Goal: Task Accomplishment & Management: Use online tool/utility

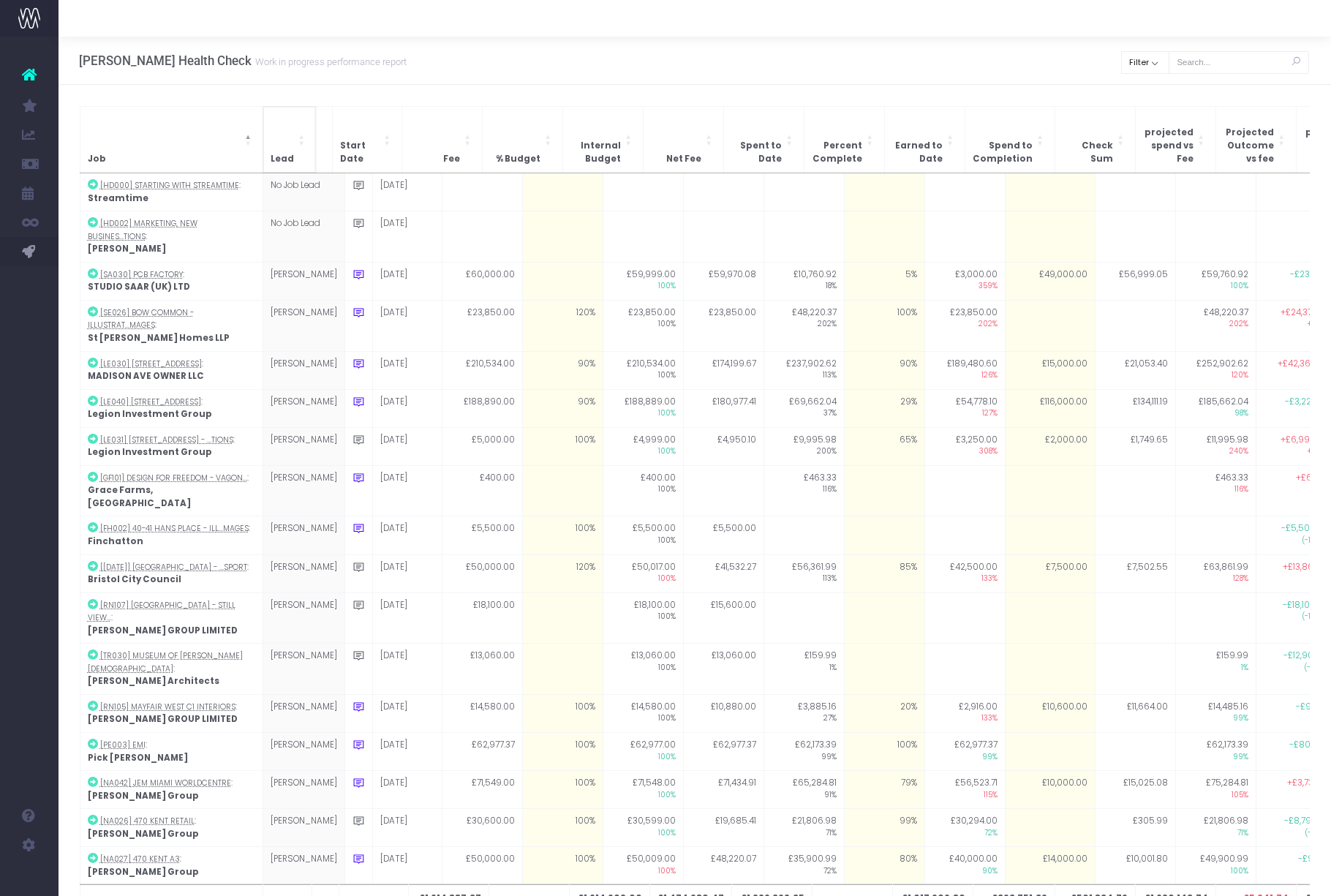
click at [290, 153] on span "Lead" at bounding box center [282, 159] width 23 height 13
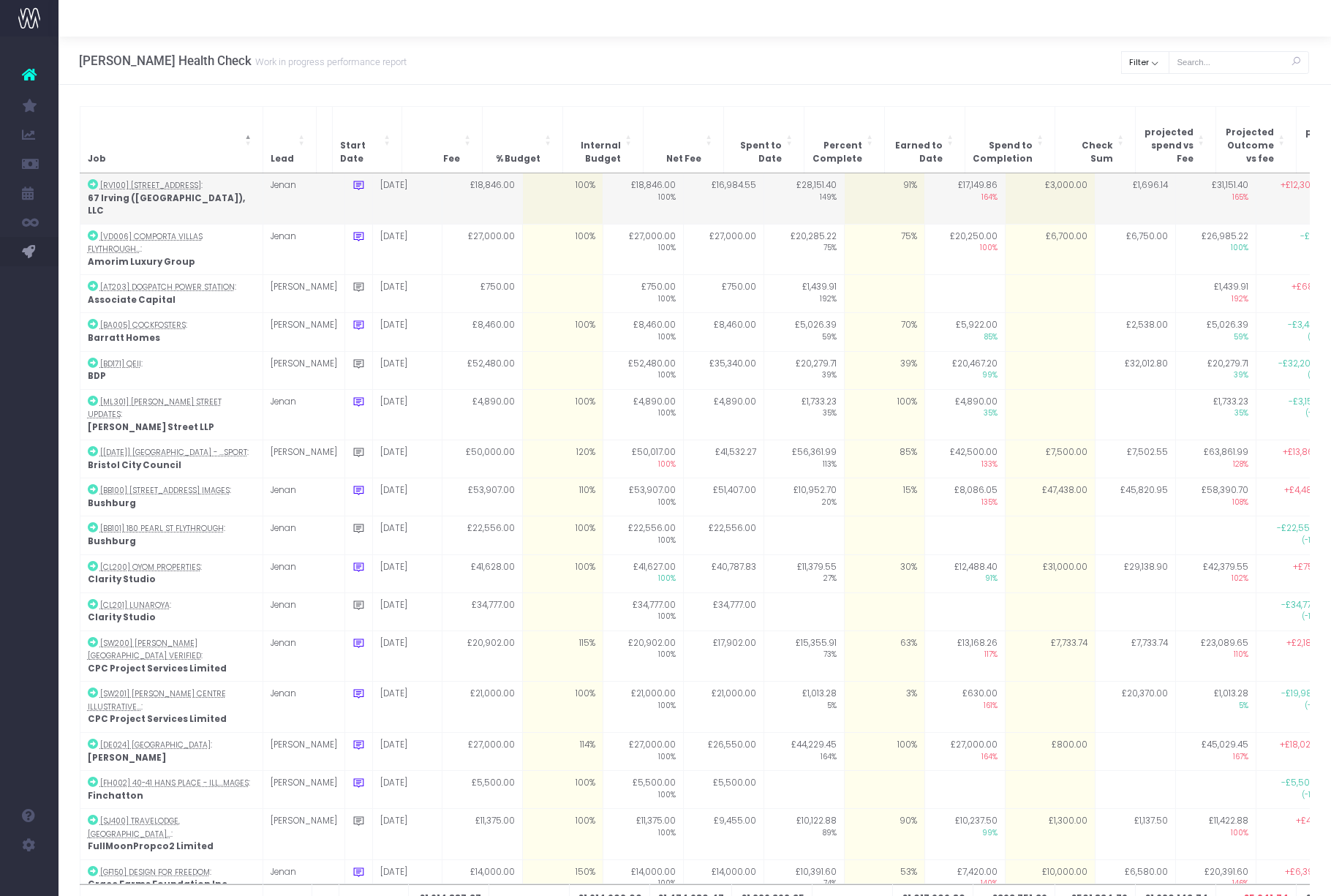
click at [353, 180] on icon at bounding box center [359, 186] width 12 height 12
click at [491, 204] on textarea "Waiting for feedback on sky" at bounding box center [492, 222] width 278 height 42
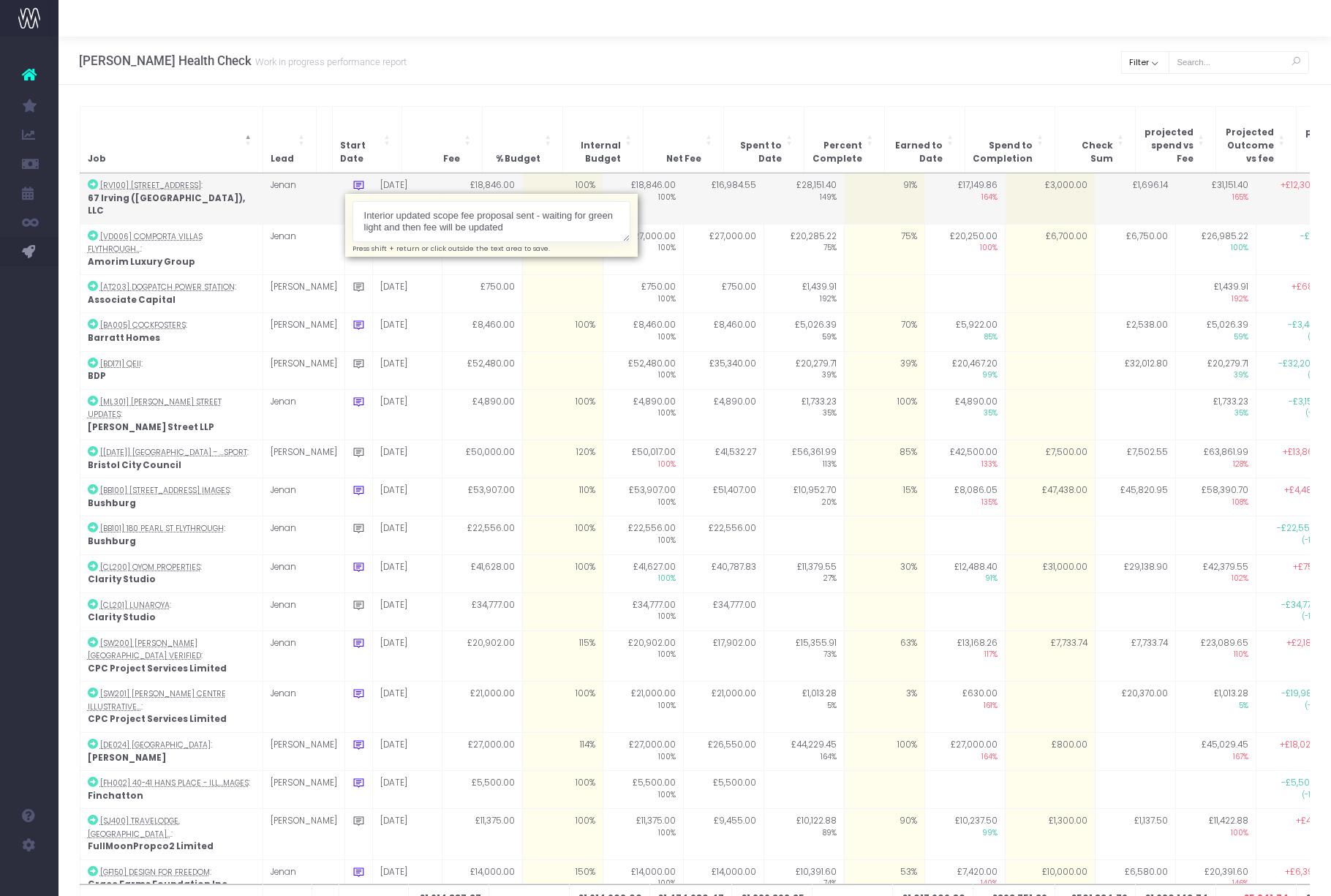
type textarea "Interior updated scope fee proposal sent - waiting for green light and then fee…"
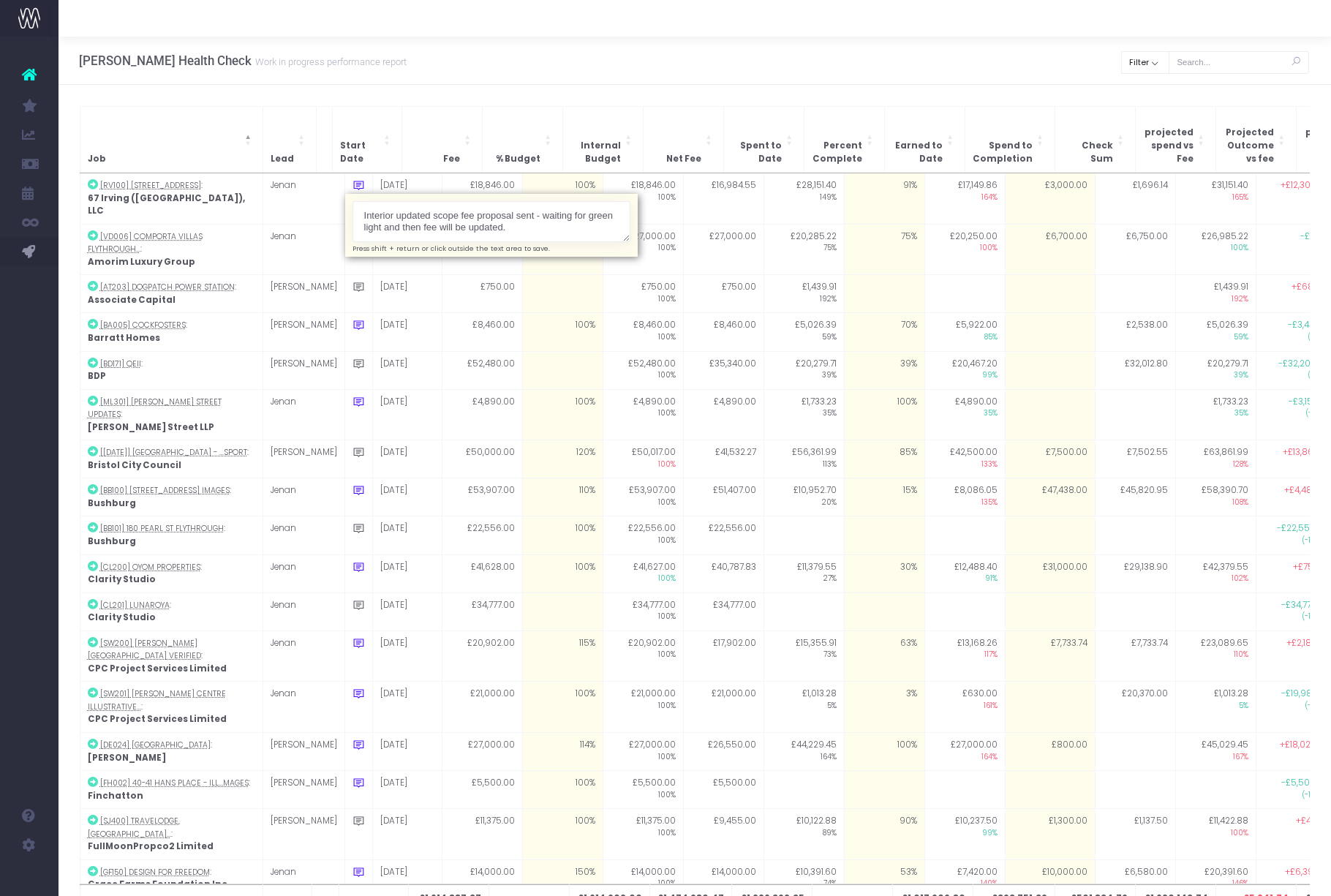
click at [556, 58] on div "Hayes Davidson Health Check Work in progress performance report Clear Filter Al…" at bounding box center [694, 61] width 1273 height 48
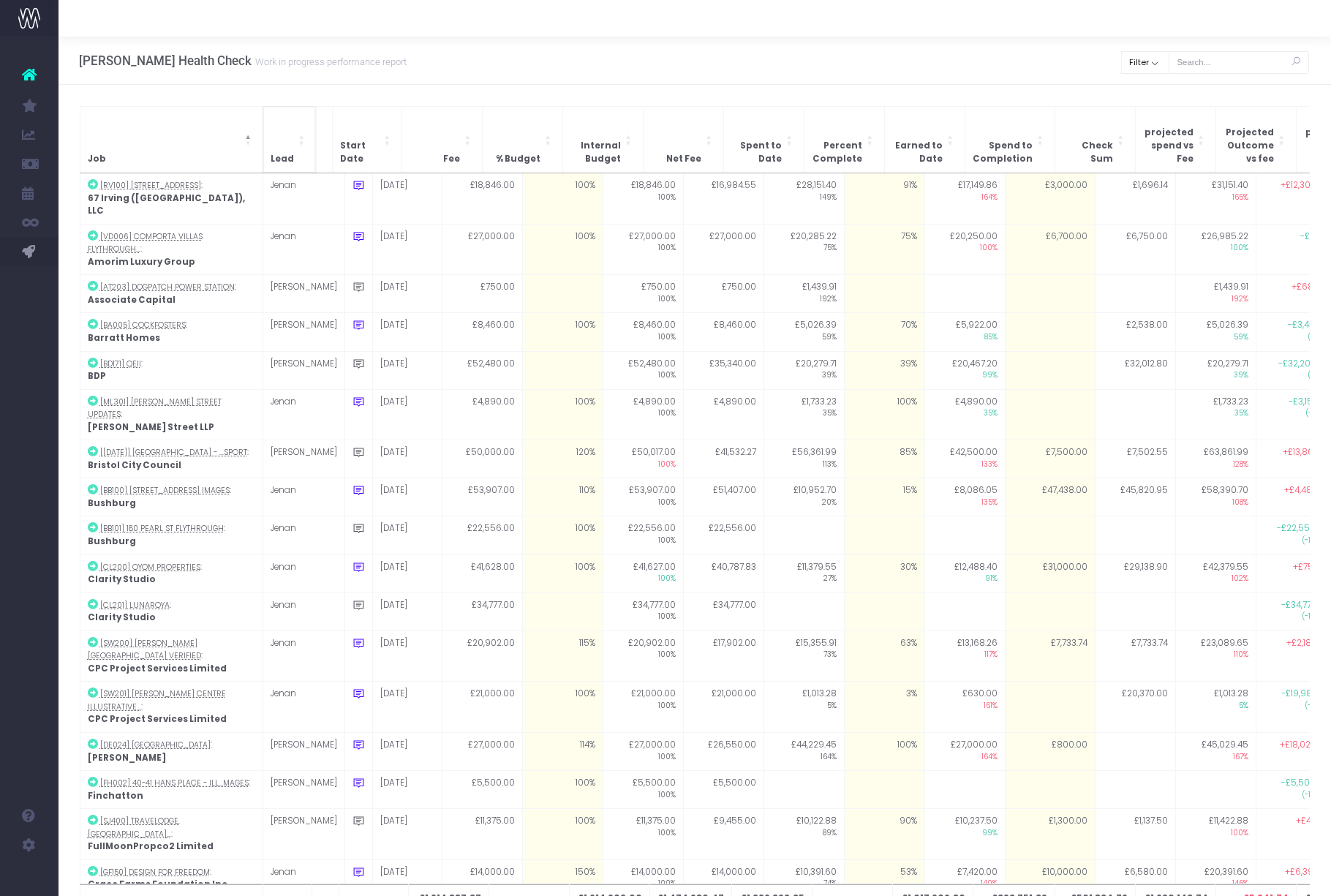
click at [288, 153] on span "Lead" at bounding box center [282, 159] width 23 height 13
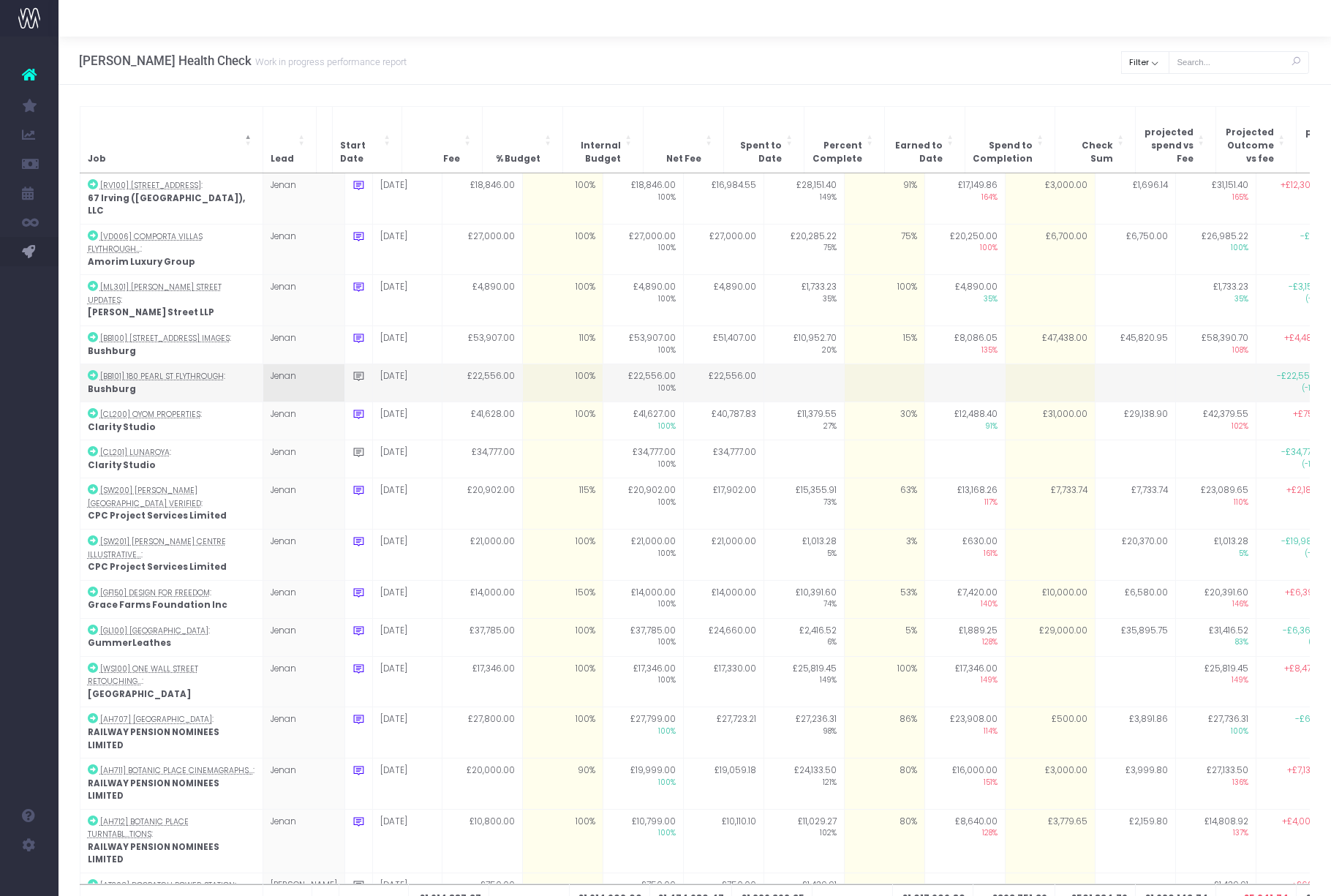
click at [854, 364] on td at bounding box center [884, 383] width 80 height 38
click at [931, 364] on td at bounding box center [964, 383] width 80 height 38
click at [883, 364] on td "24%" at bounding box center [884, 383] width 80 height 38
type input "0"
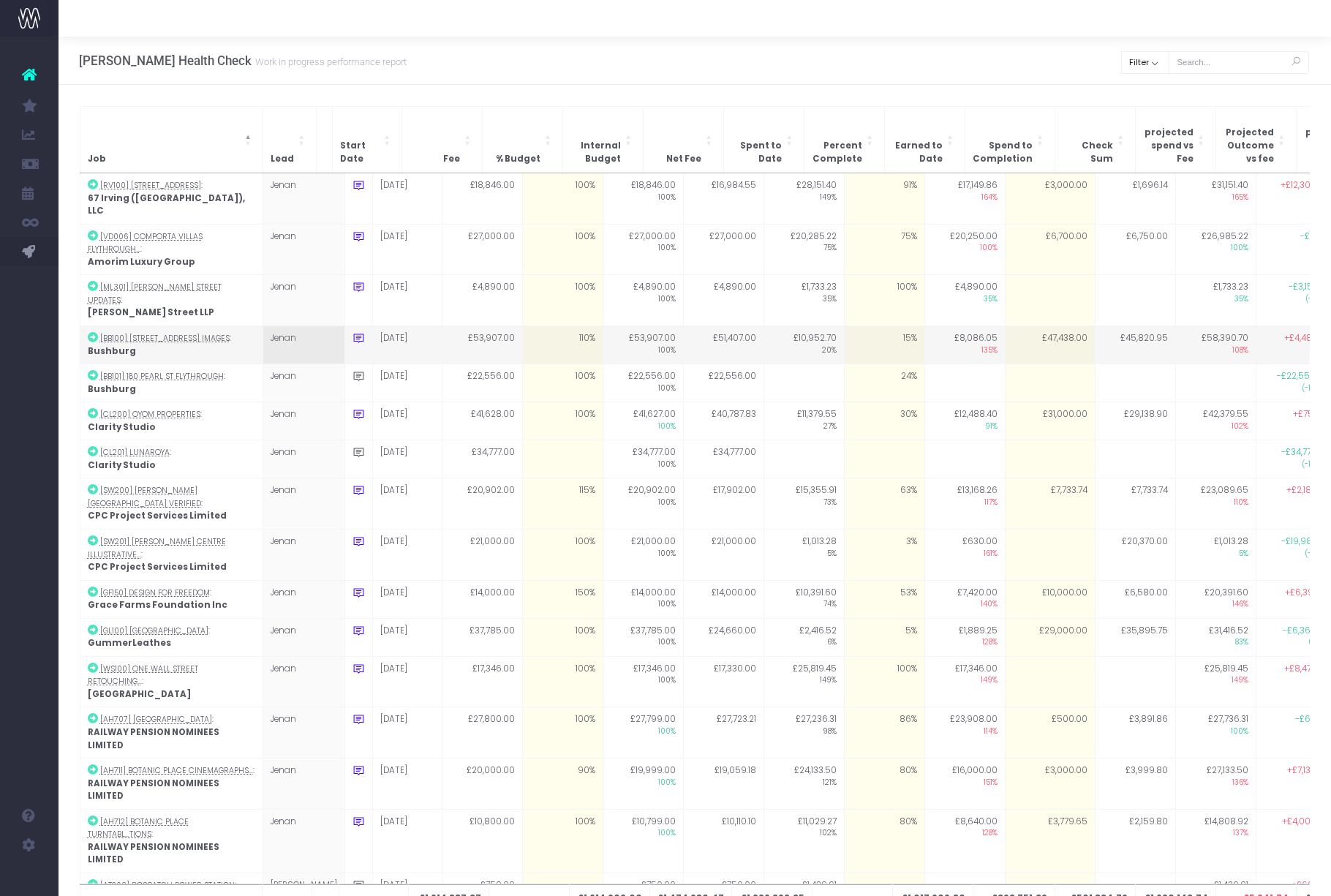
click at [875, 326] on td "15%" at bounding box center [884, 345] width 80 height 38
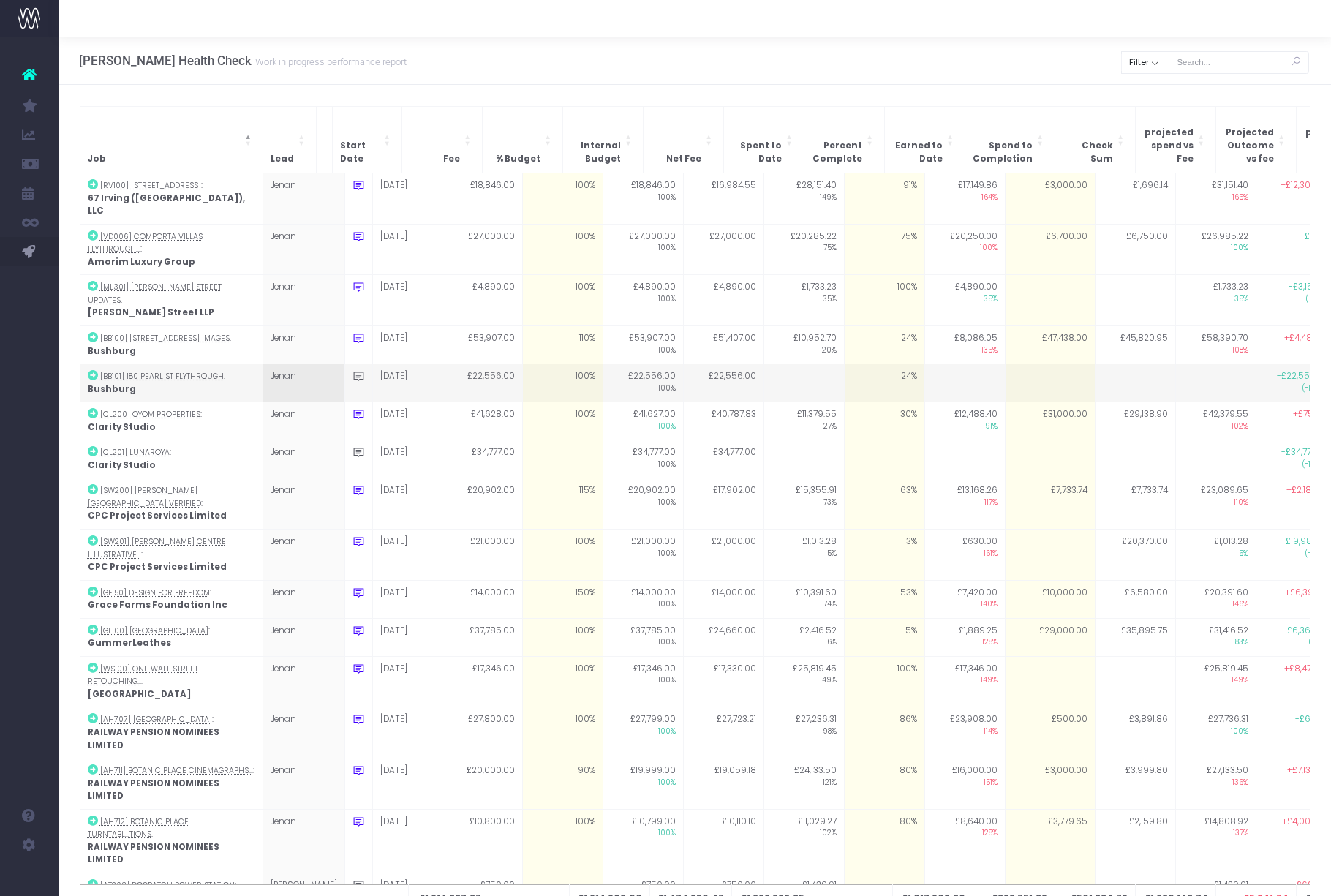
click at [935, 364] on td at bounding box center [964, 383] width 80 height 38
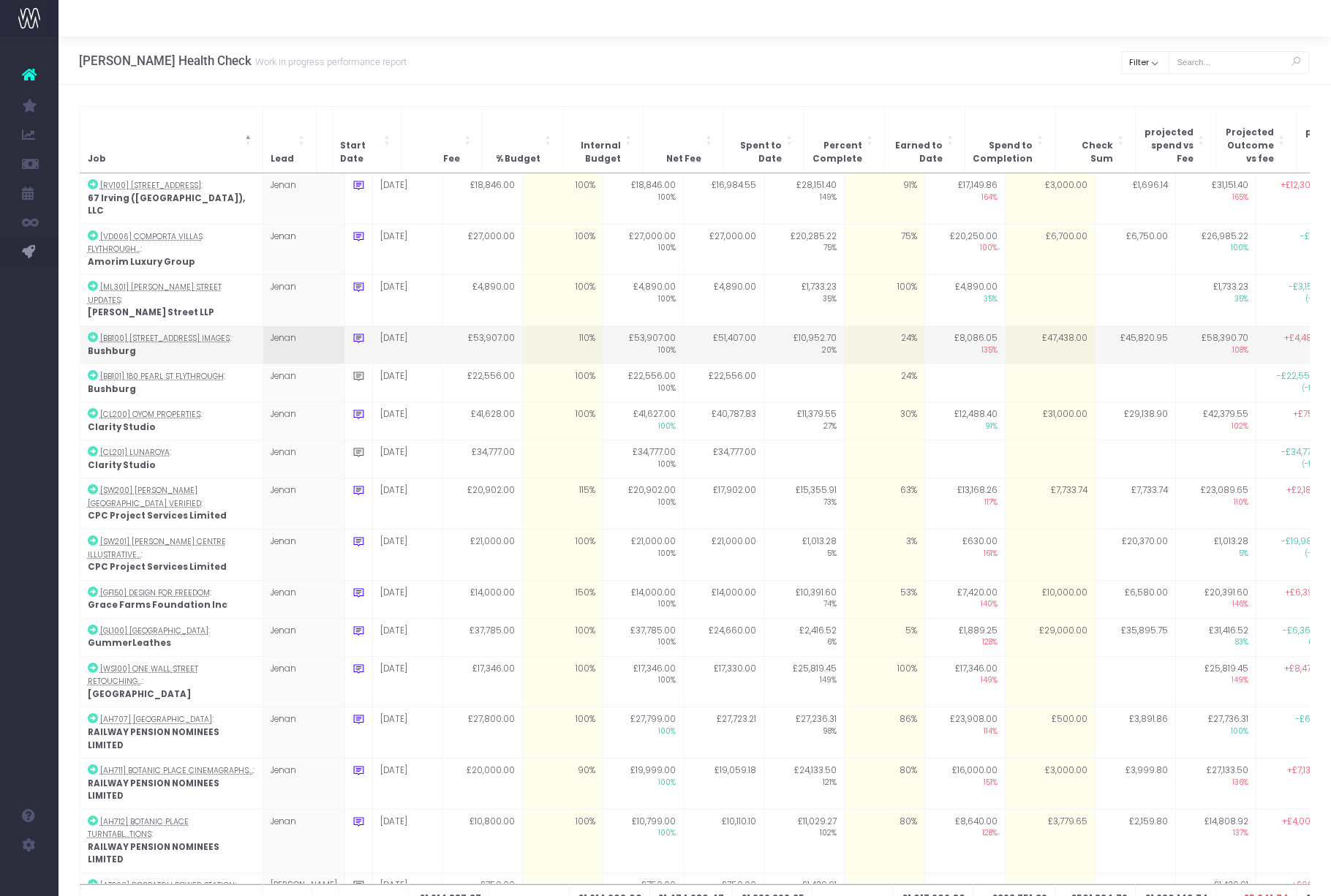
click at [1036, 326] on td "£47,438.00" at bounding box center [1050, 345] width 90 height 38
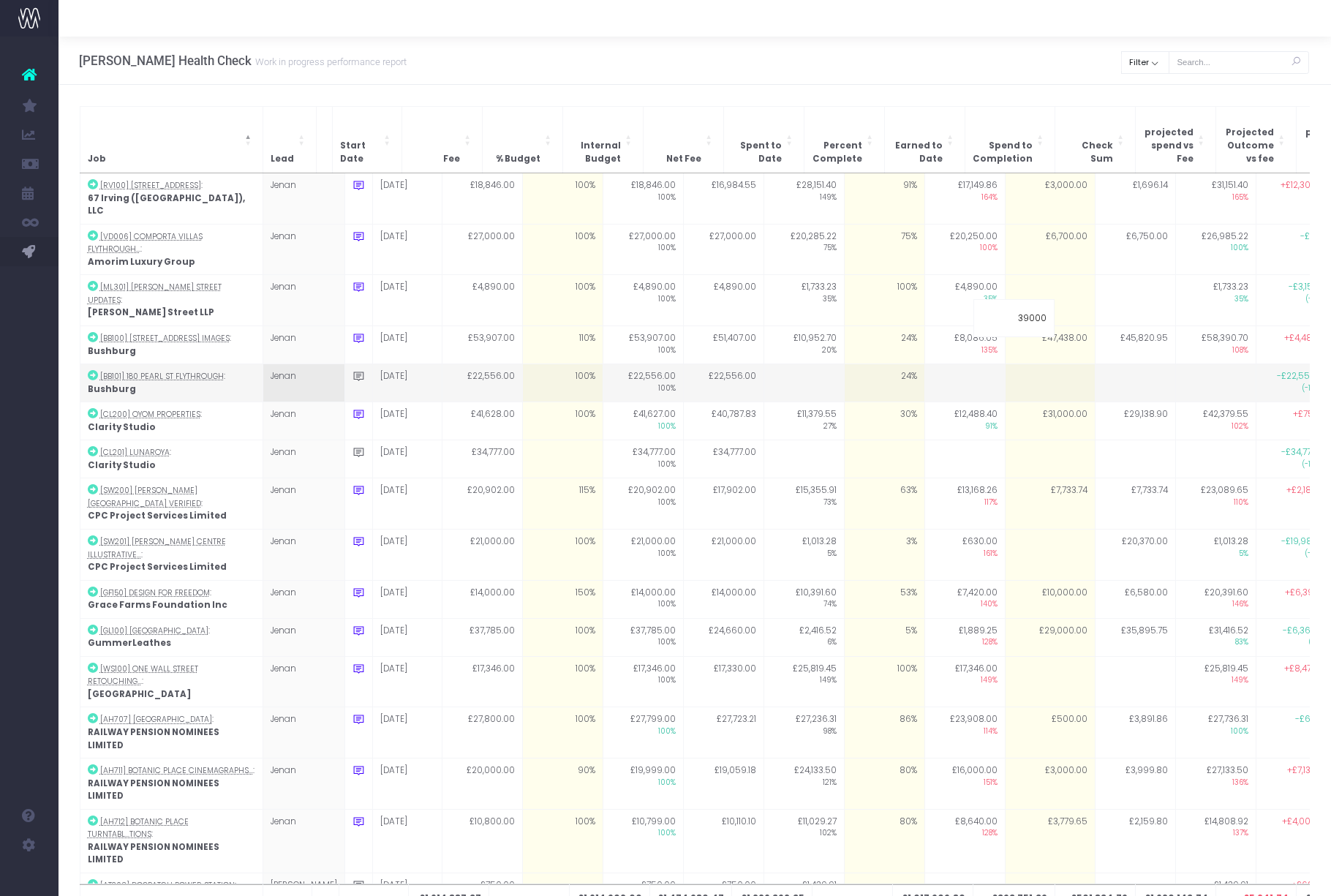
click at [1176, 364] on td at bounding box center [1215, 383] width 80 height 38
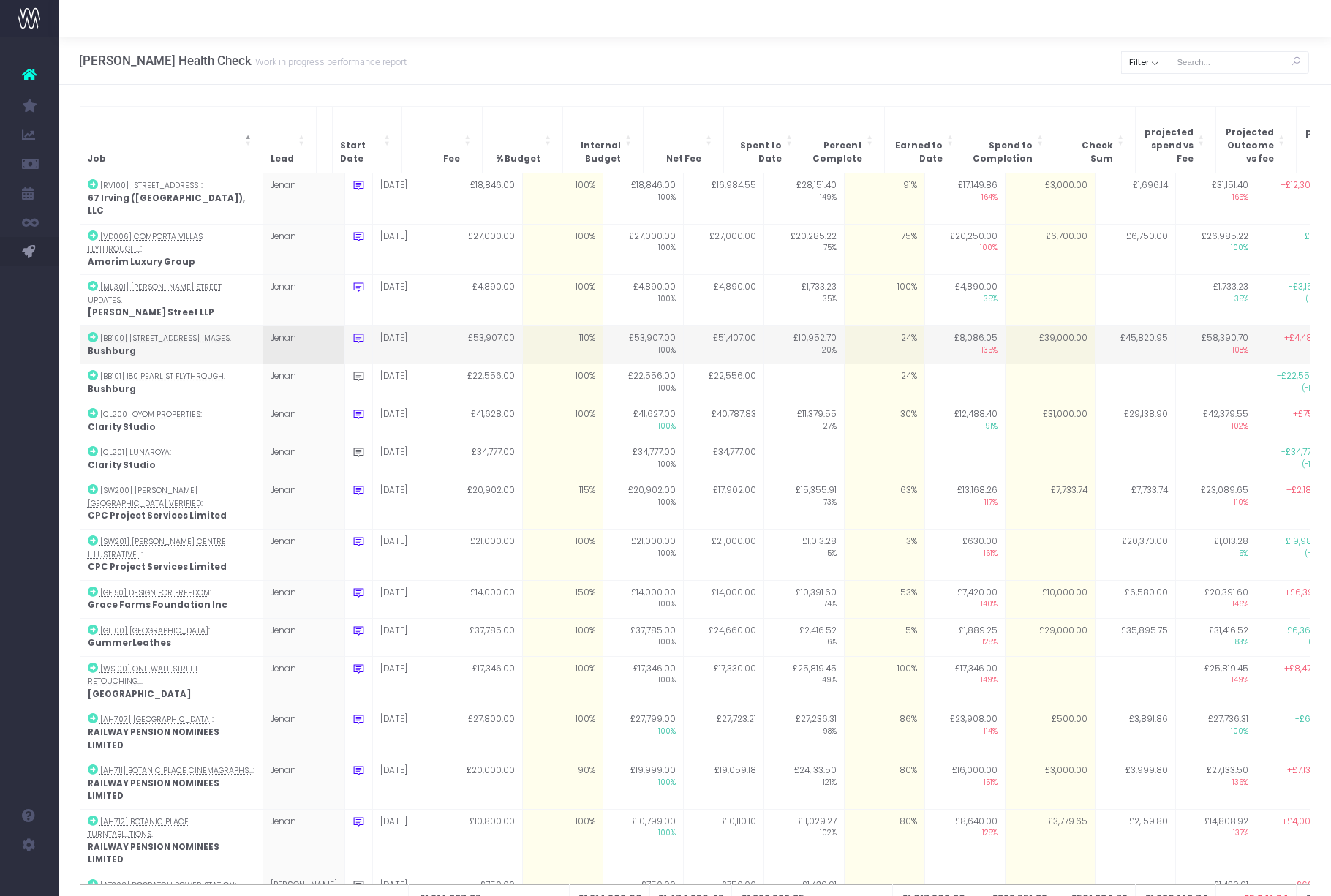
click at [1042, 326] on td "£39,000.00" at bounding box center [1050, 345] width 90 height 38
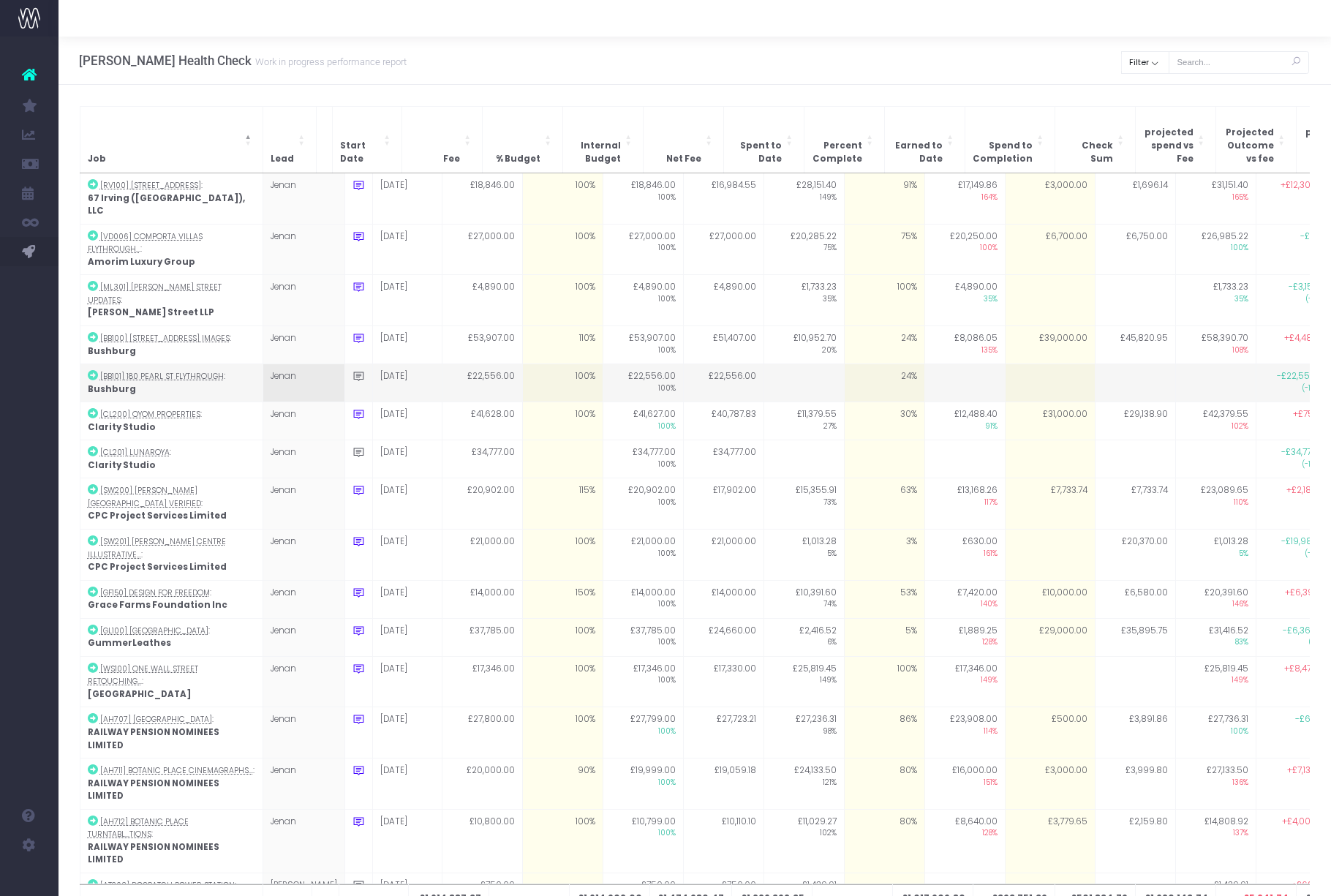
click at [1115, 364] on td at bounding box center [1135, 383] width 80 height 38
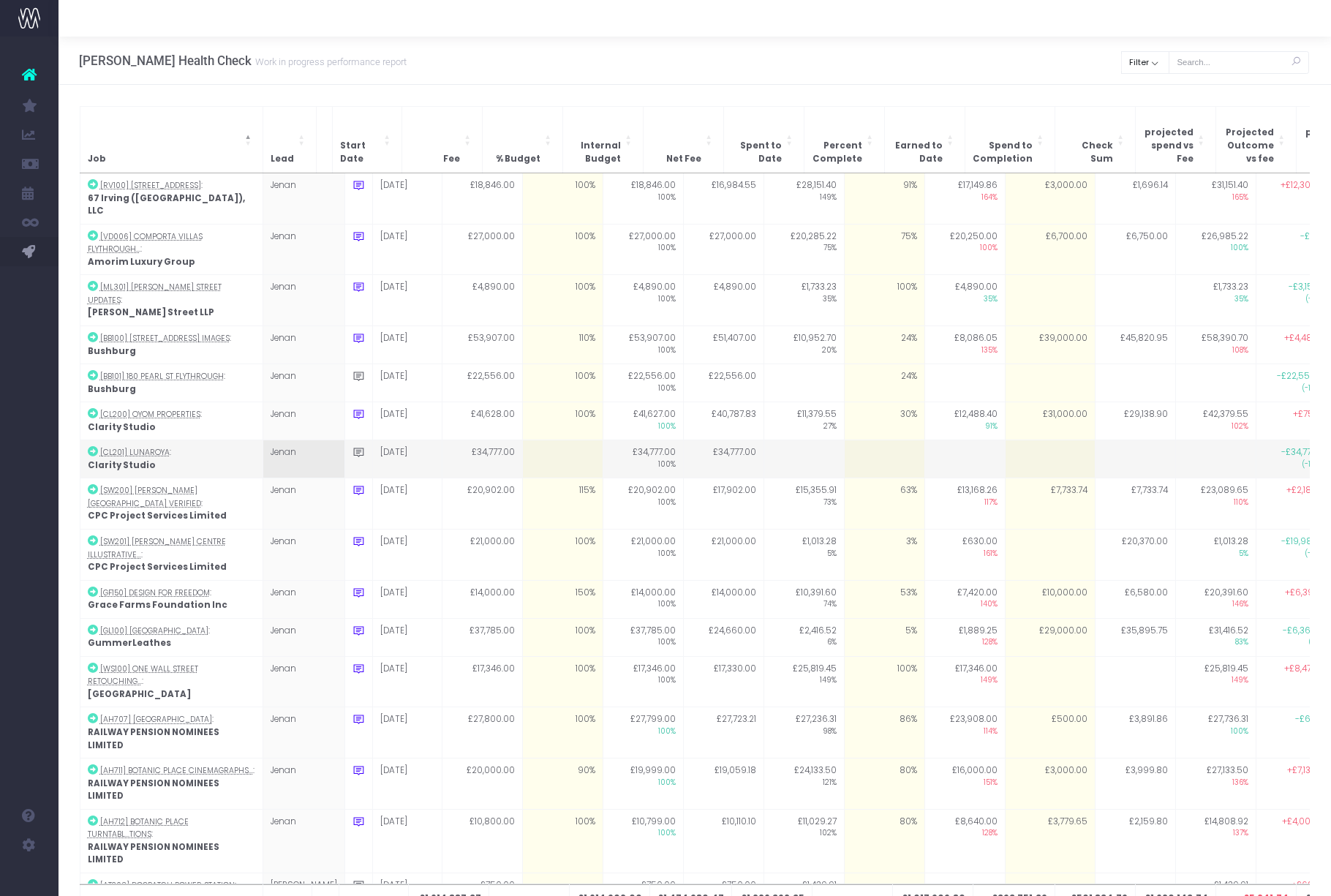
click at [1005, 440] on td at bounding box center [1050, 458] width 90 height 38
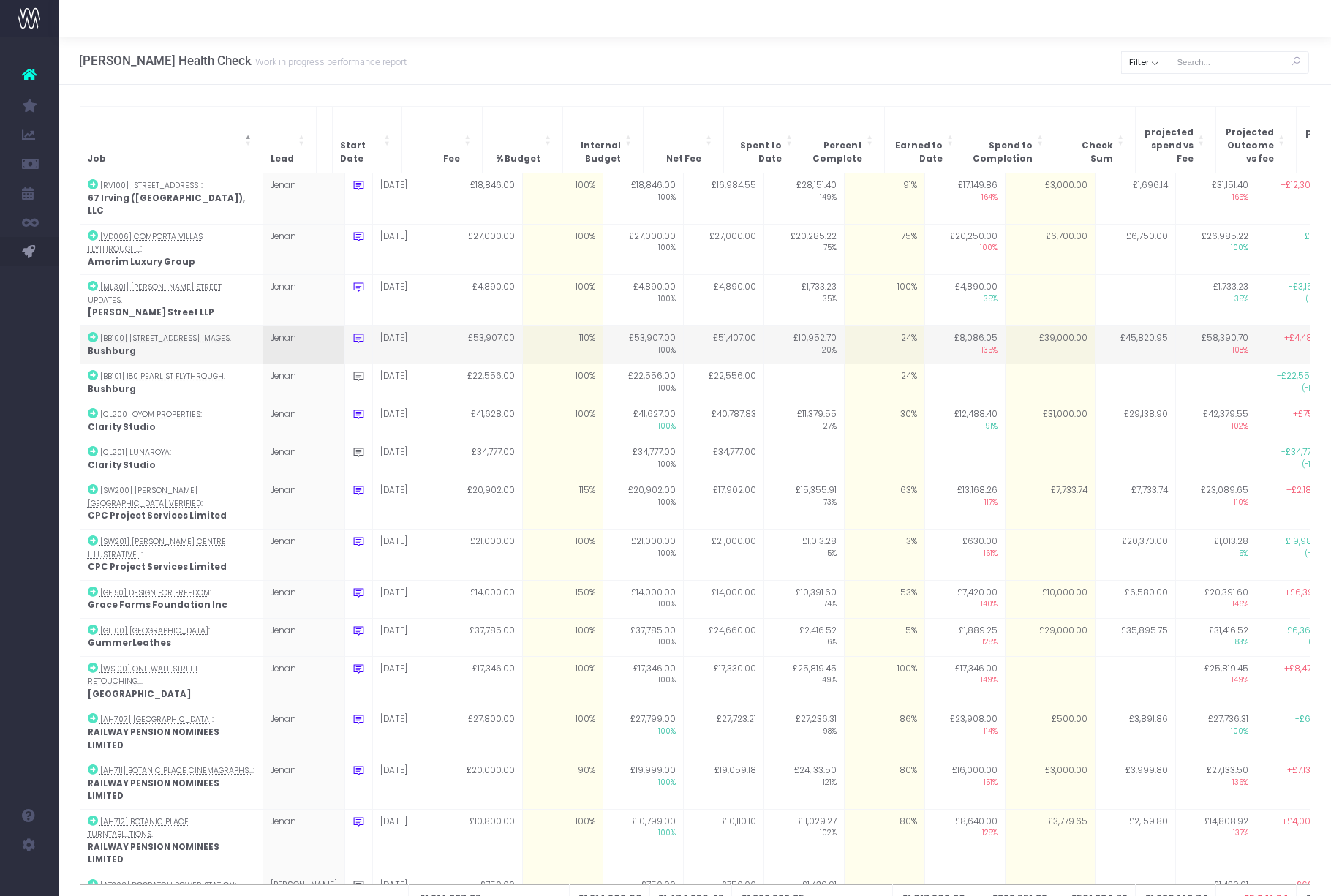
click at [1033, 326] on td "£39,000.00" at bounding box center [1050, 345] width 90 height 38
type input "38000"
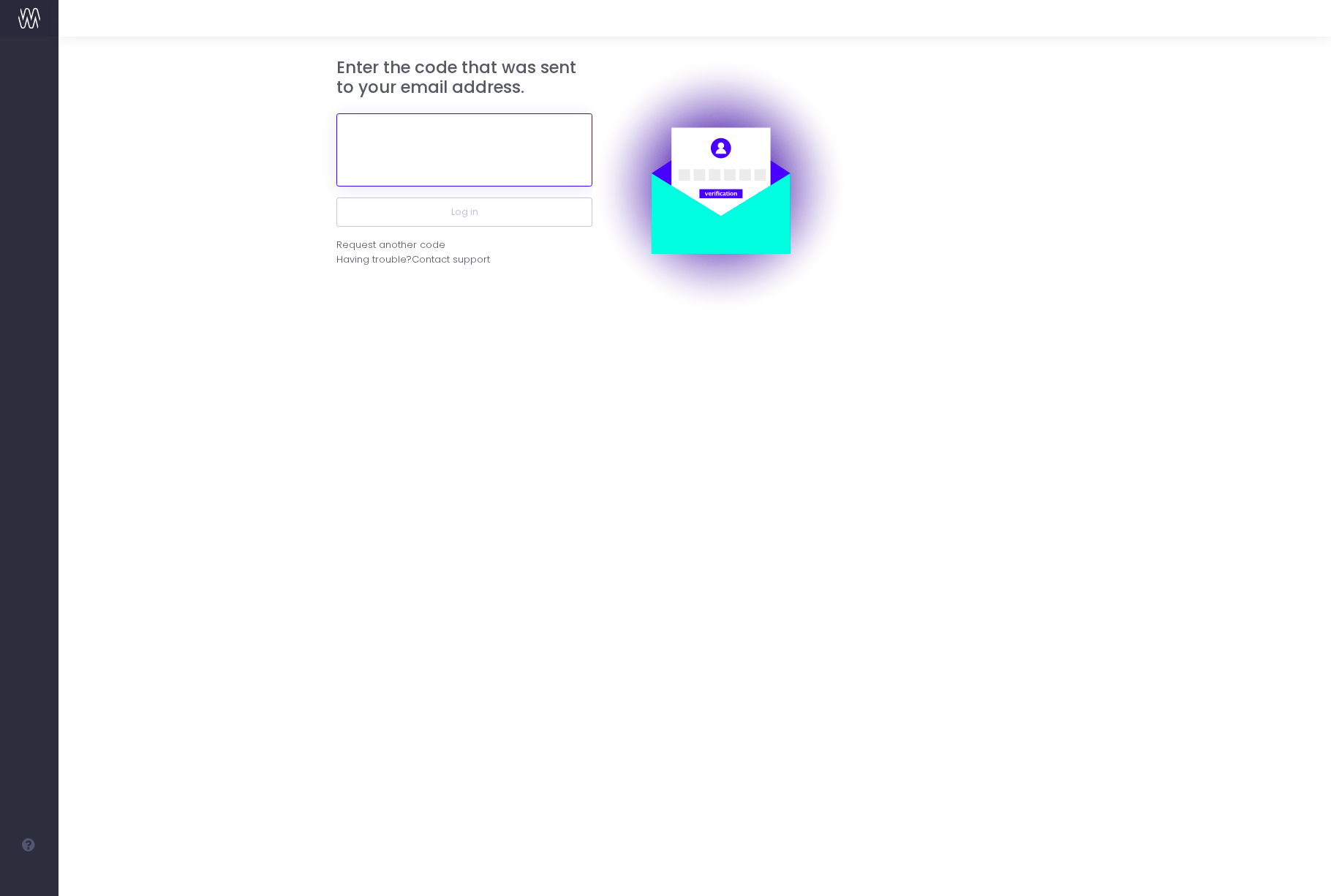
click at [449, 152] on input "text" at bounding box center [464, 150] width 256 height 73
paste input "277689"
type input "277689"
click at [337, 197] on button "Log in" at bounding box center [464, 212] width 256 height 30
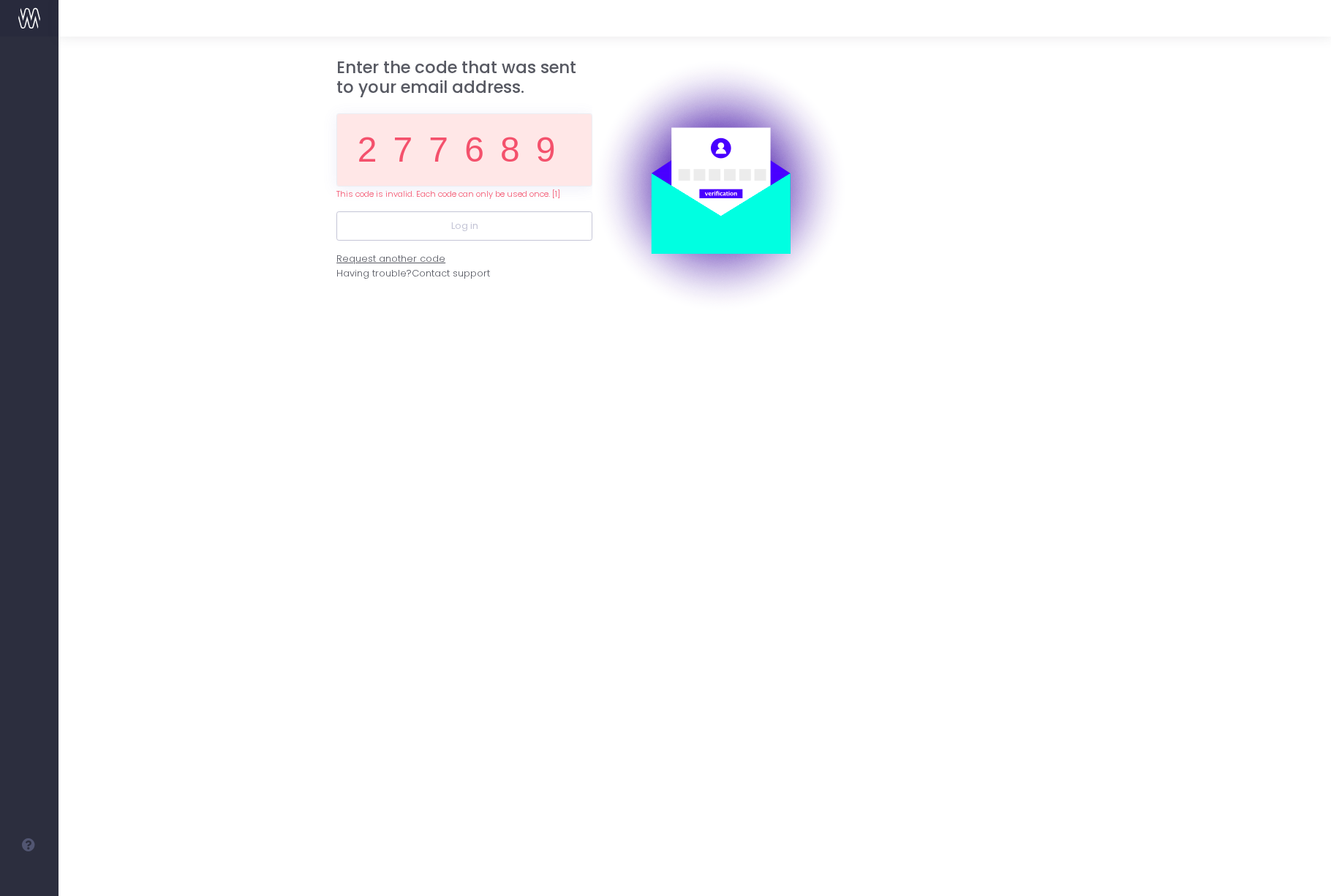
click at [405, 256] on div "Request another code" at bounding box center [391, 259] width 109 height 15
click at [509, 148] on input "277689" at bounding box center [464, 150] width 256 height 73
paste input "41671"
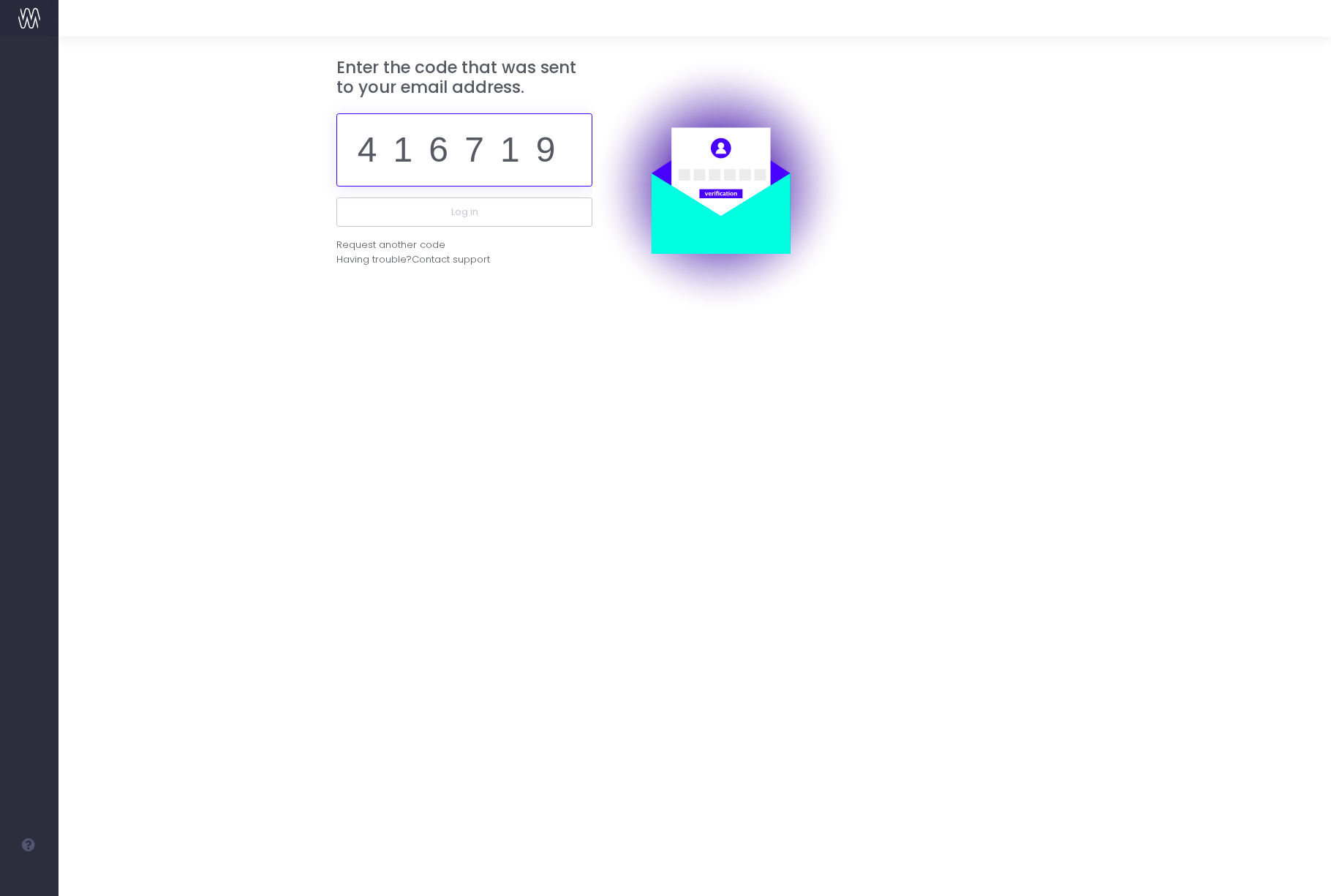
type input "416719"
click at [337, 197] on button "Log in" at bounding box center [464, 212] width 256 height 30
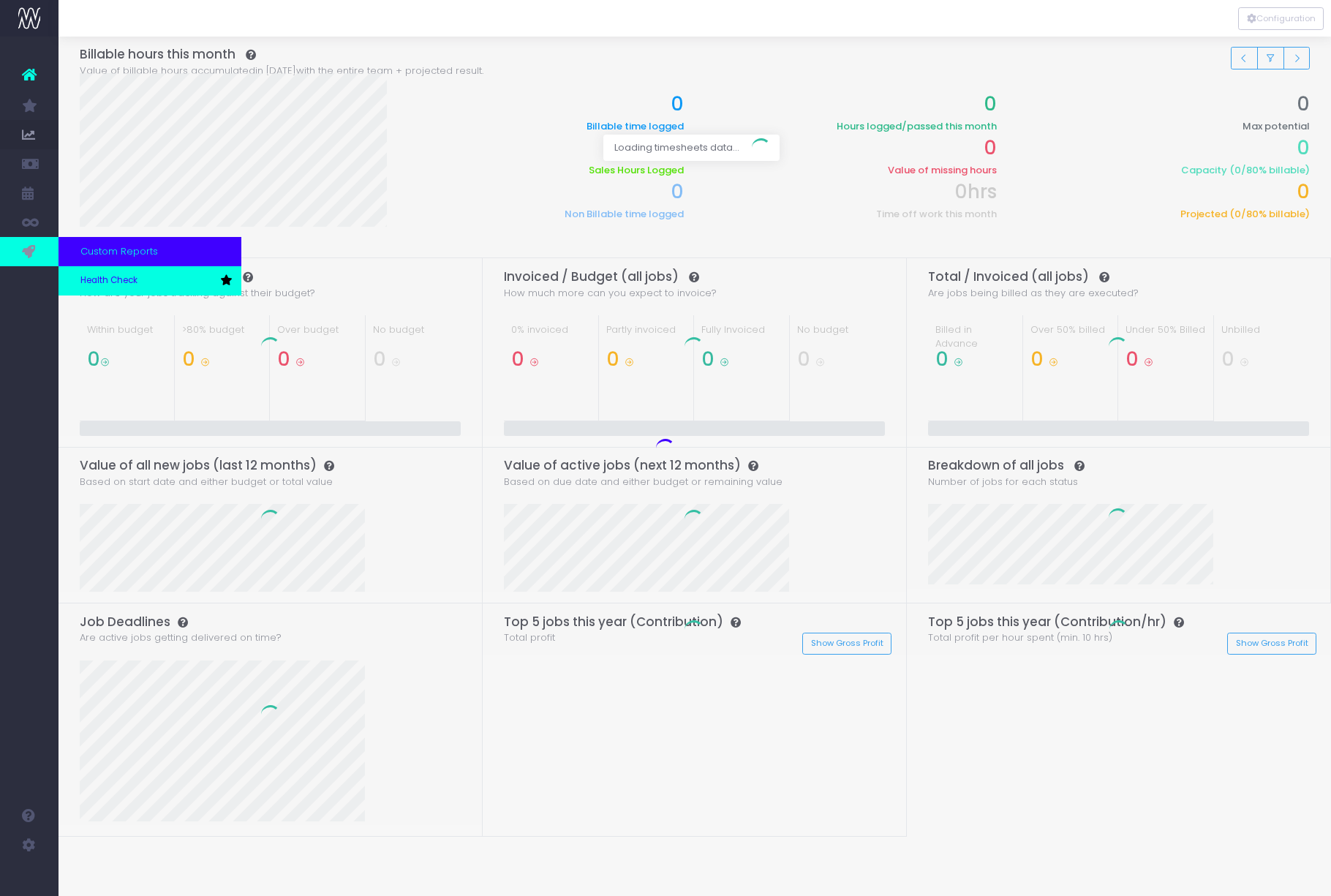
click at [108, 280] on span "Health Check" at bounding box center [108, 281] width 57 height 13
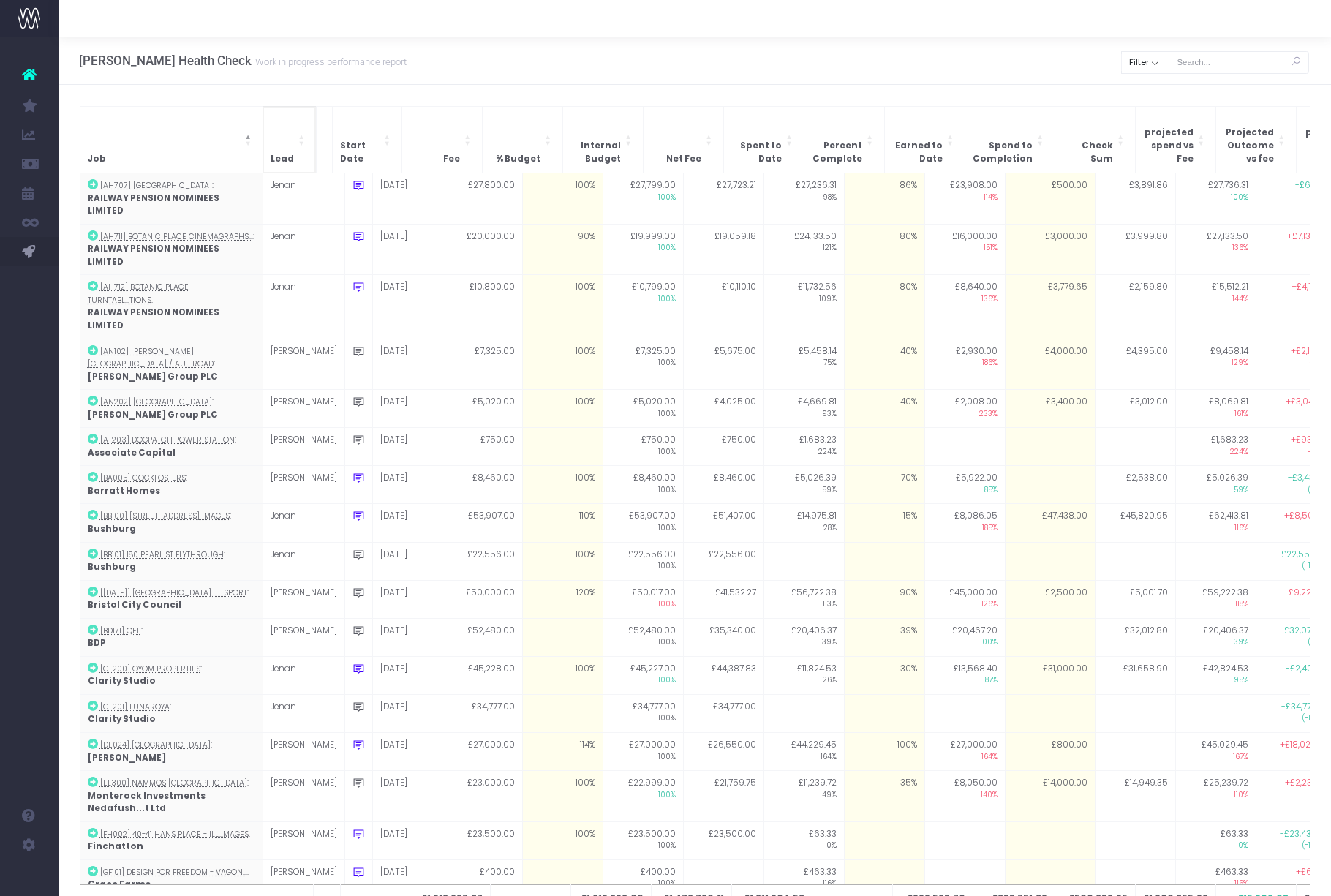
click at [282, 155] on th "Lead" at bounding box center [289, 139] width 54 height 67
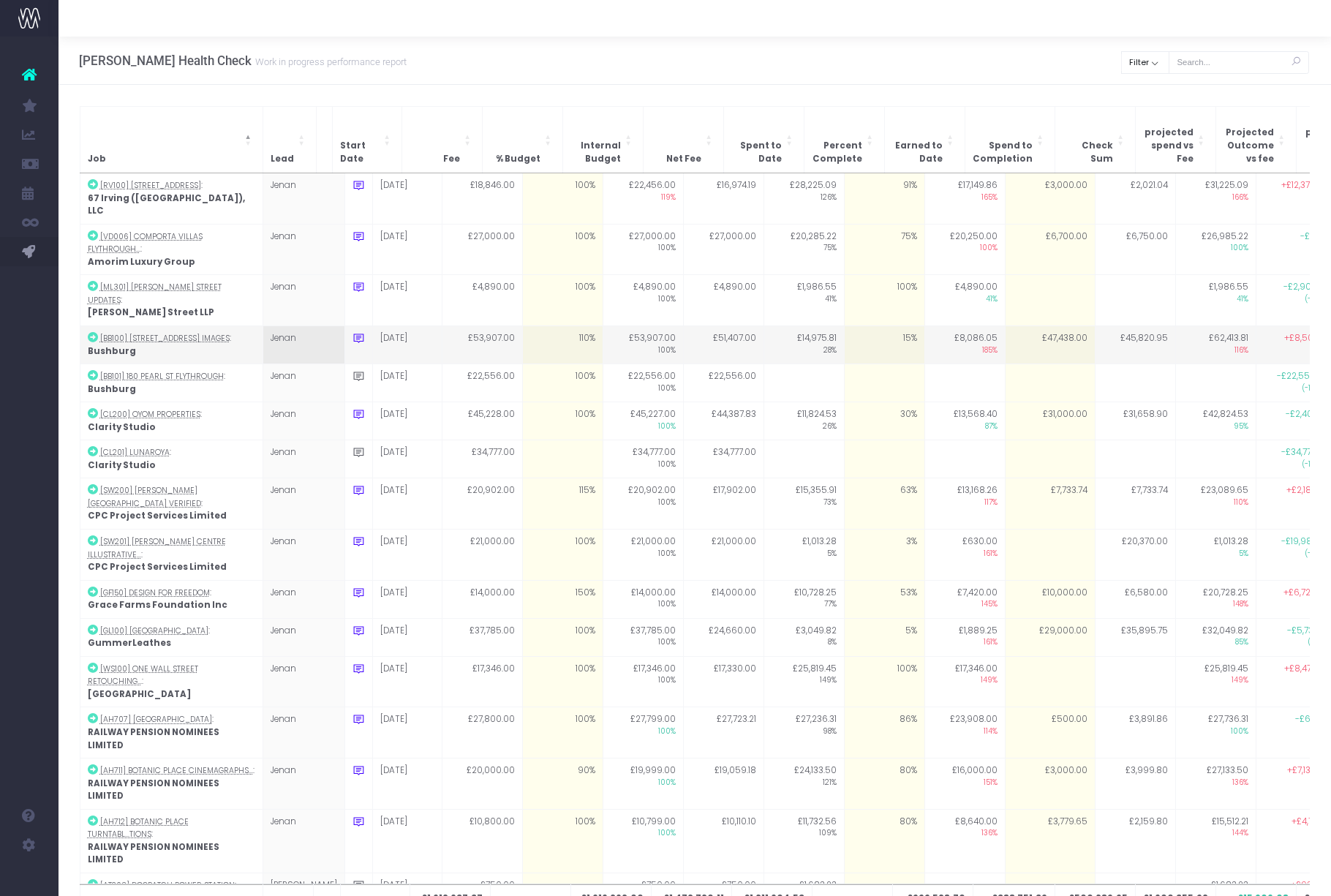
click at [1029, 326] on td "£47,438.00" at bounding box center [1050, 345] width 90 height 38
type input "39000"
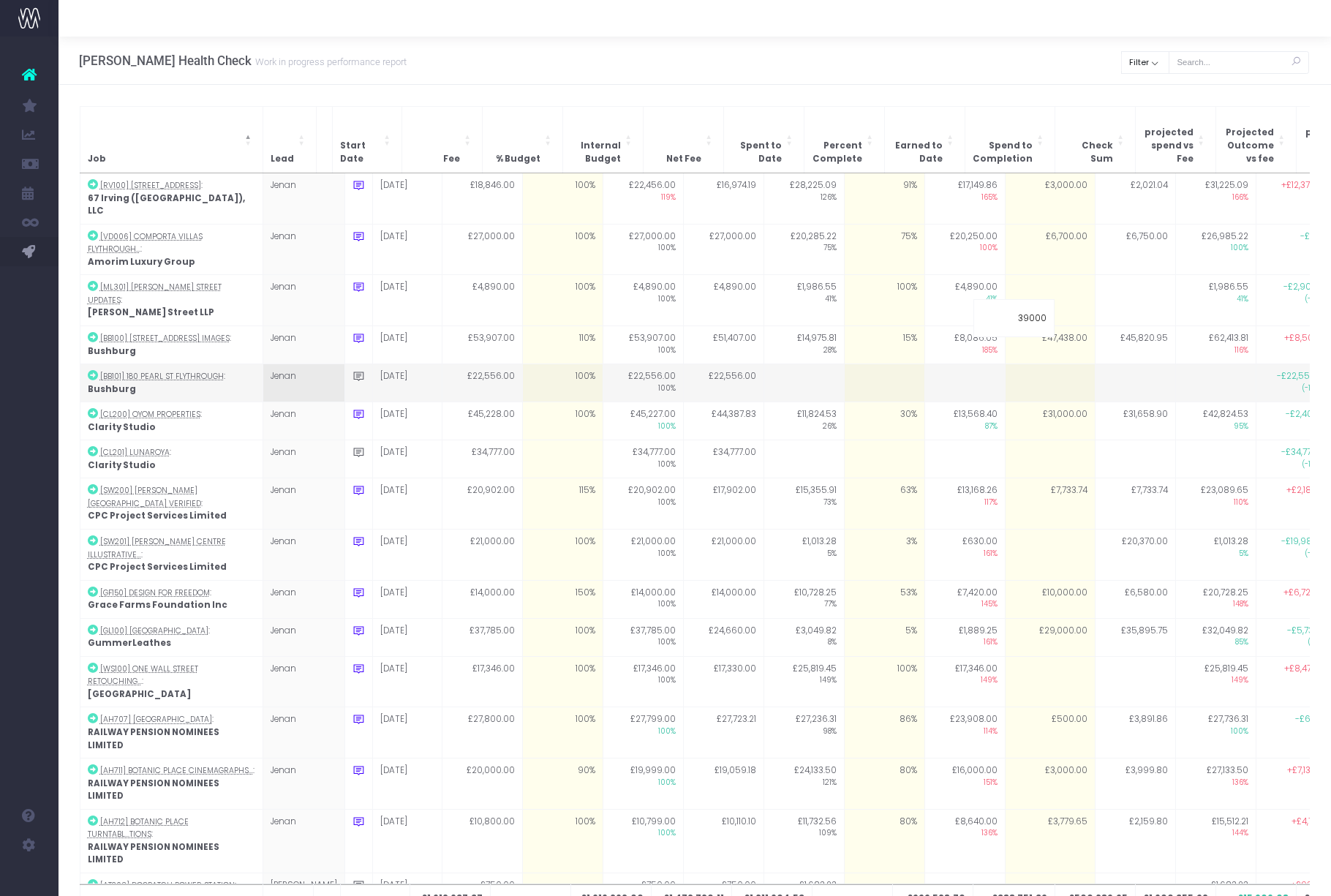
click at [1113, 364] on td at bounding box center [1135, 383] width 80 height 38
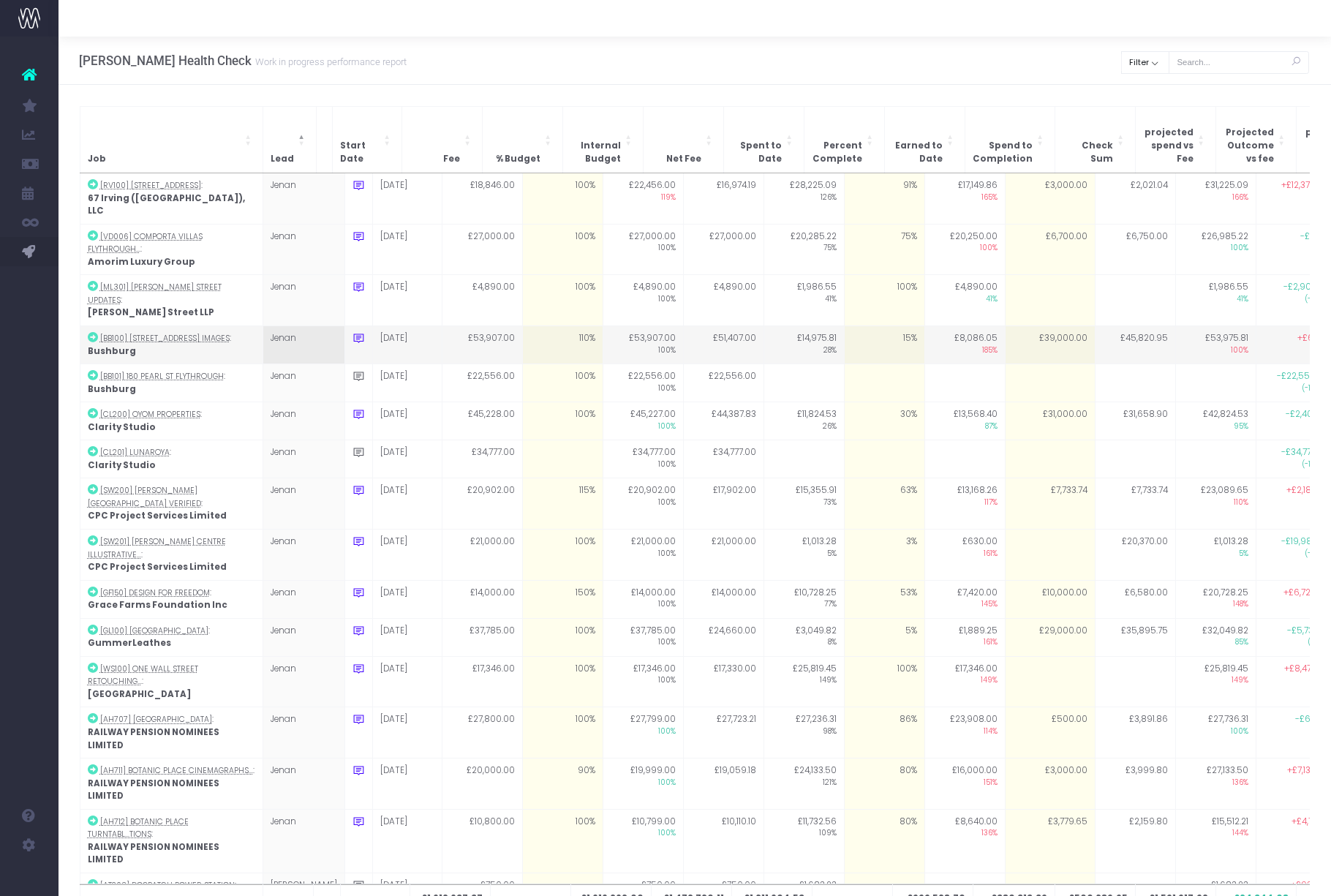
click at [1036, 326] on td "£39,000.00" at bounding box center [1050, 345] width 90 height 38
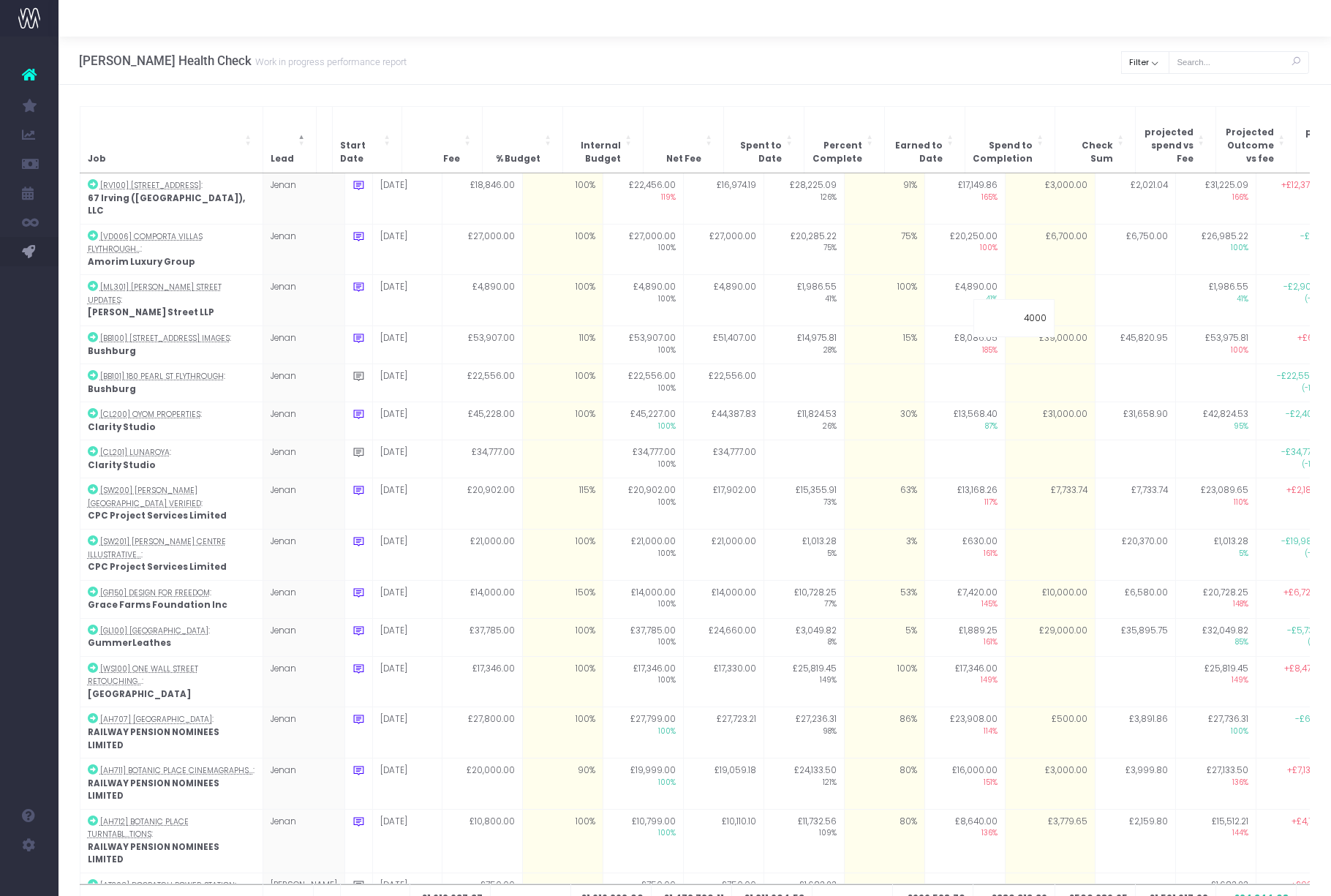
type input "40000"
click at [1095, 402] on td "£31,658.90" at bounding box center [1135, 420] width 80 height 38
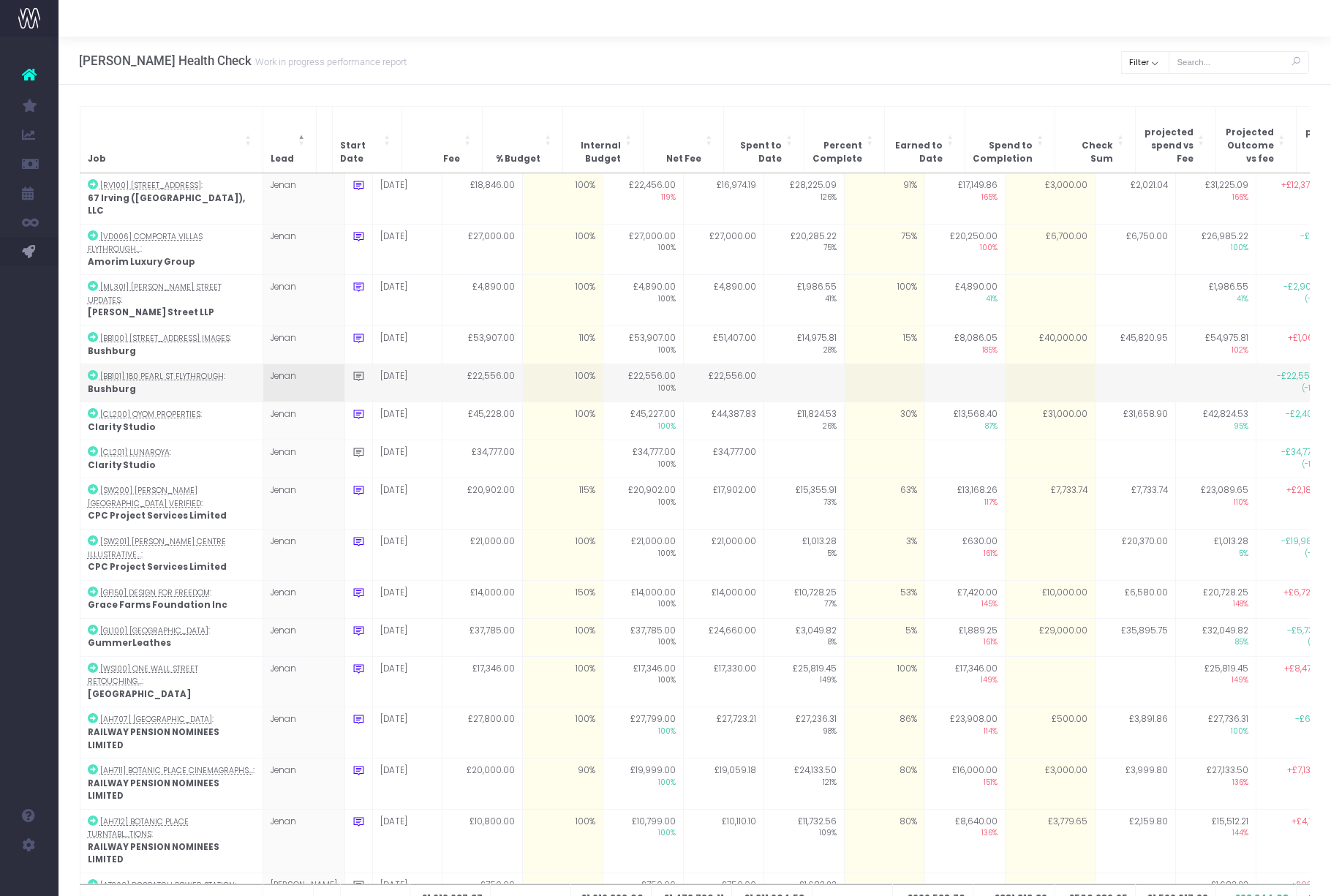
click at [1022, 364] on td at bounding box center [1050, 383] width 90 height 38
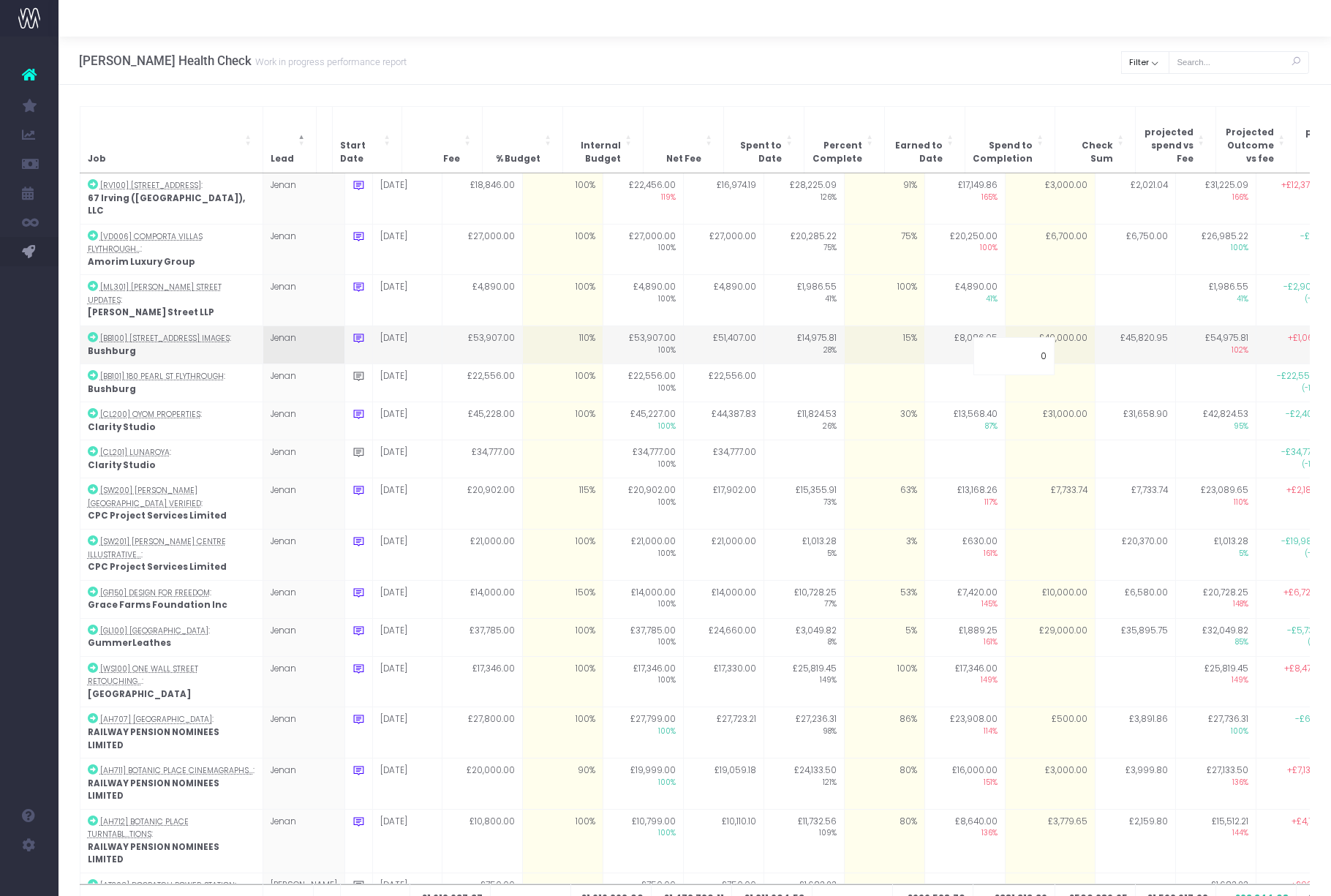
click at [1032, 326] on td "£40,000.00" at bounding box center [1050, 345] width 90 height 38
type input "45000"
click at [1031, 326] on td "£45,000.00" at bounding box center [1050, 345] width 90 height 38
type input "44000"
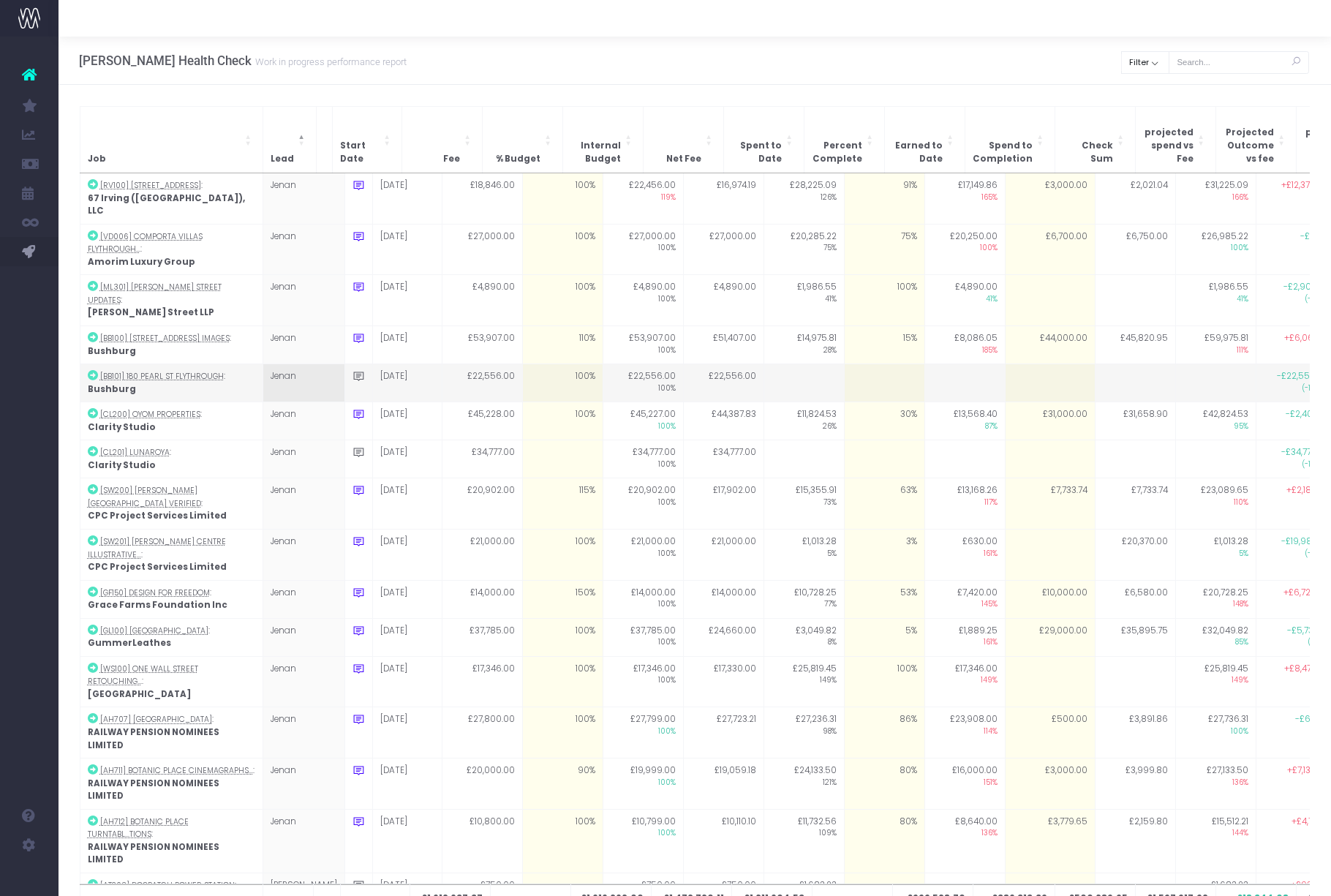
click at [1176, 364] on td at bounding box center [1215, 383] width 80 height 38
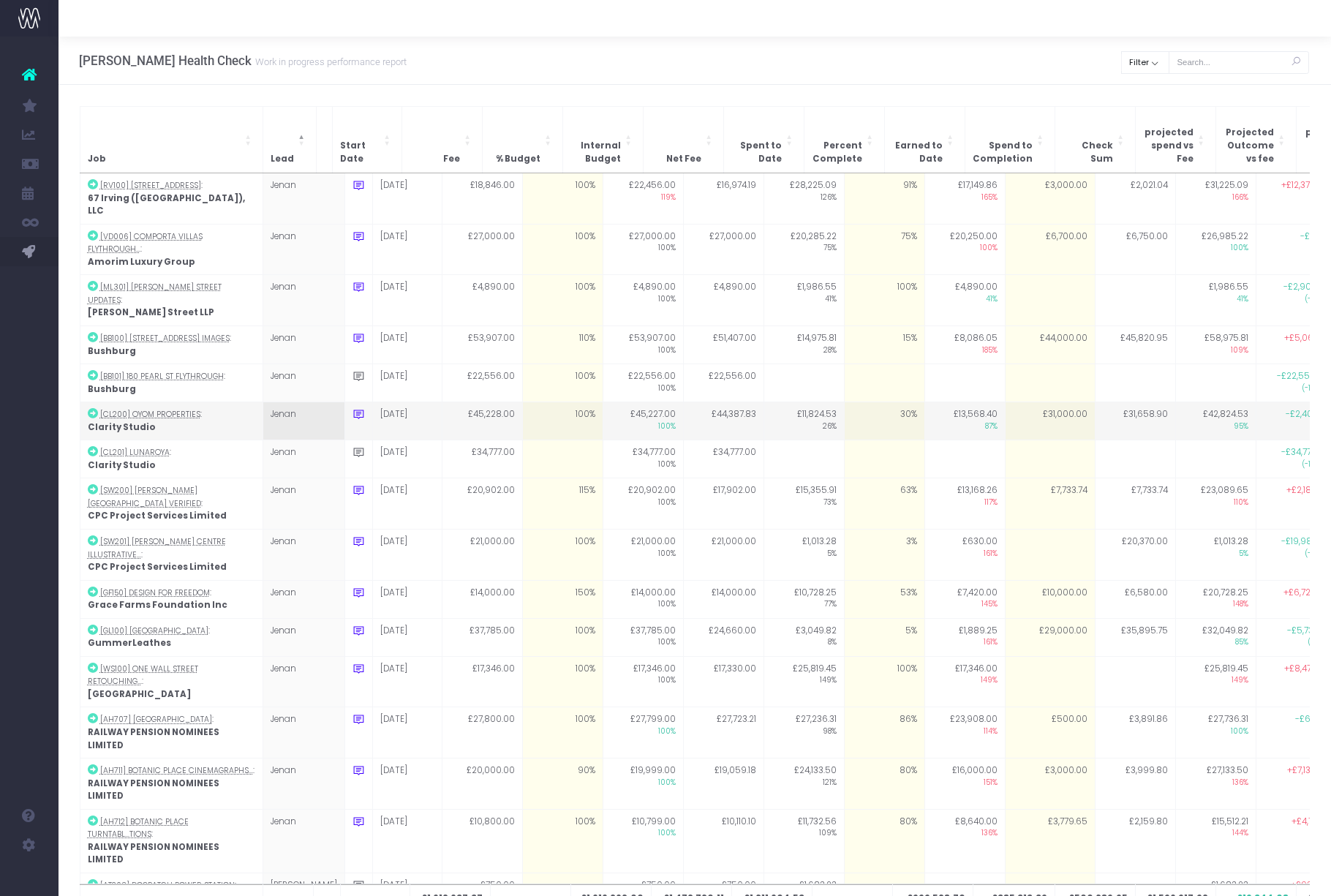
click at [1024, 402] on td "£31,000.00" at bounding box center [1050, 420] width 90 height 38
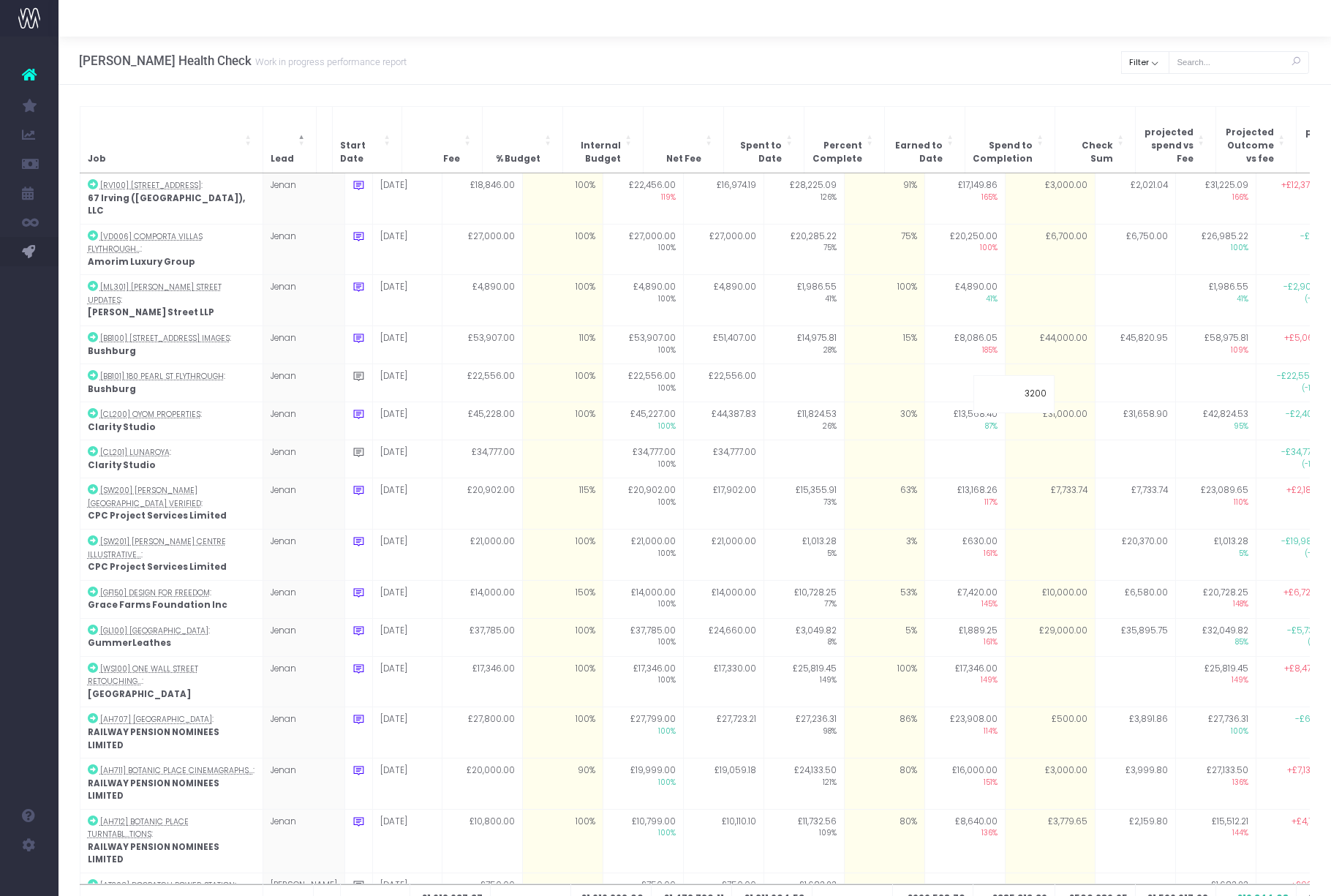
type input "32000"
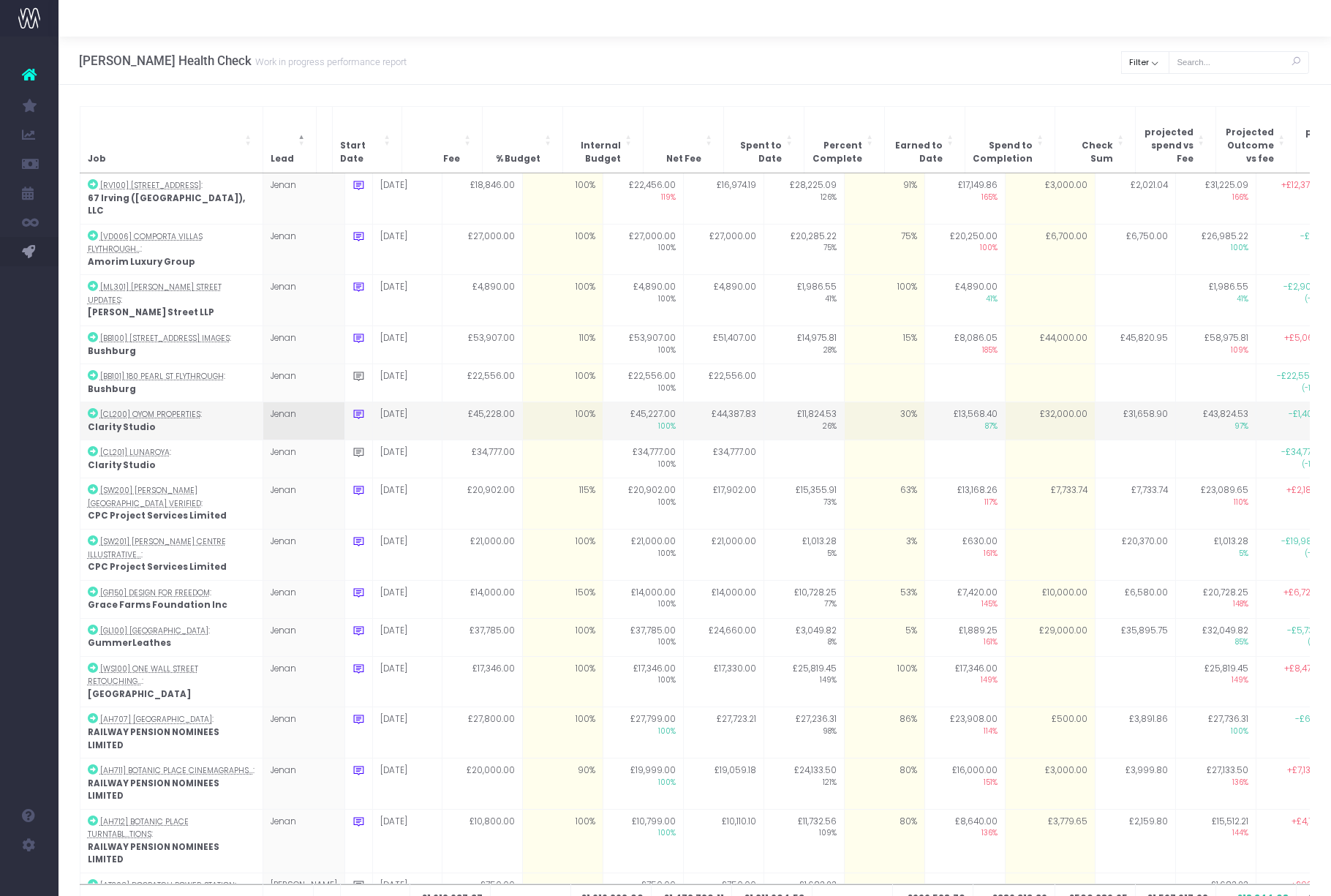
click at [1042, 402] on td "£32,000.00" at bounding box center [1050, 420] width 90 height 38
type input "35000"
click at [1030, 402] on td "£35,000.00" at bounding box center [1050, 420] width 90 height 38
type input "33000"
click at [1023, 402] on td "£33,000.00" at bounding box center [1050, 420] width 90 height 38
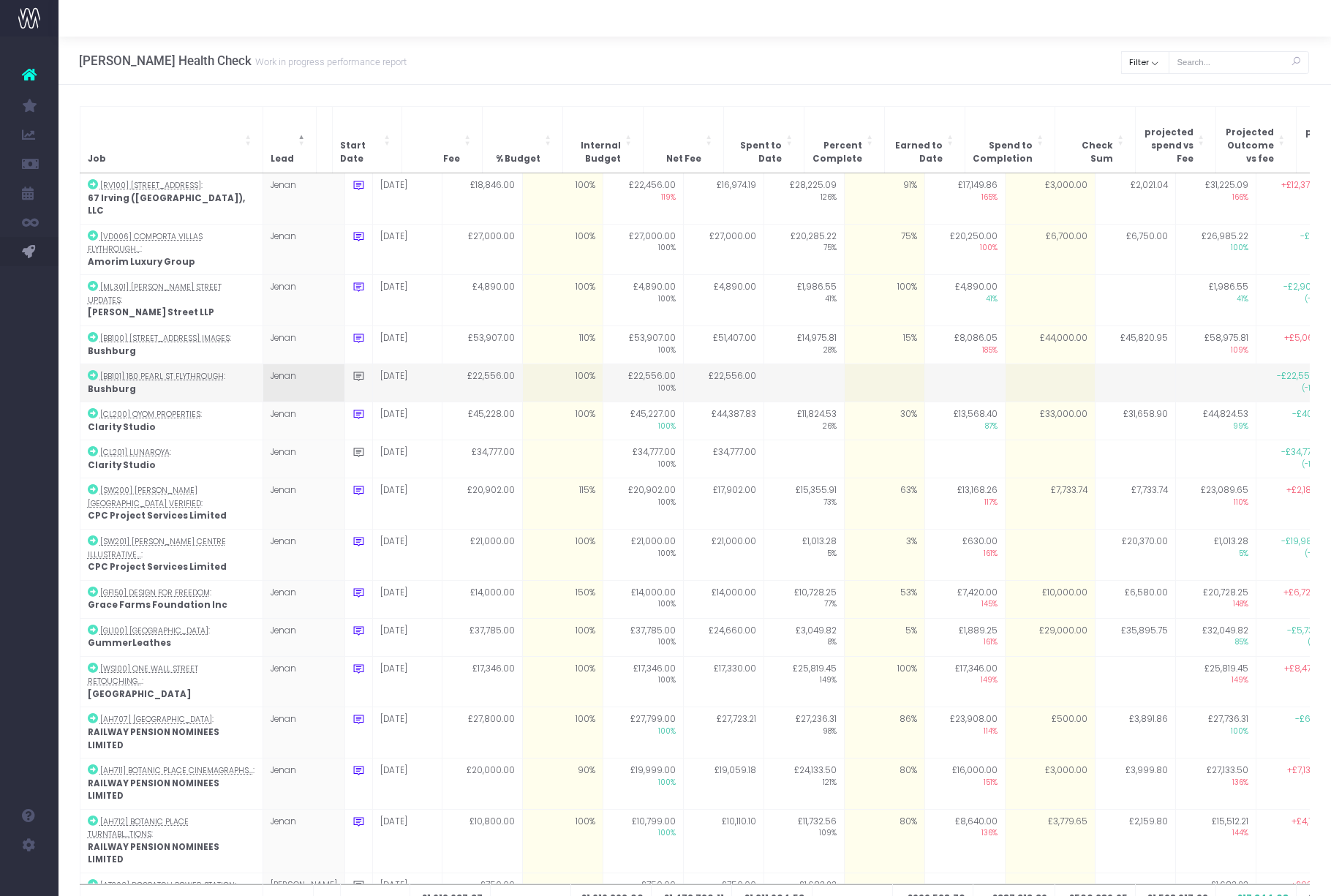
click at [1108, 364] on td at bounding box center [1135, 383] width 80 height 38
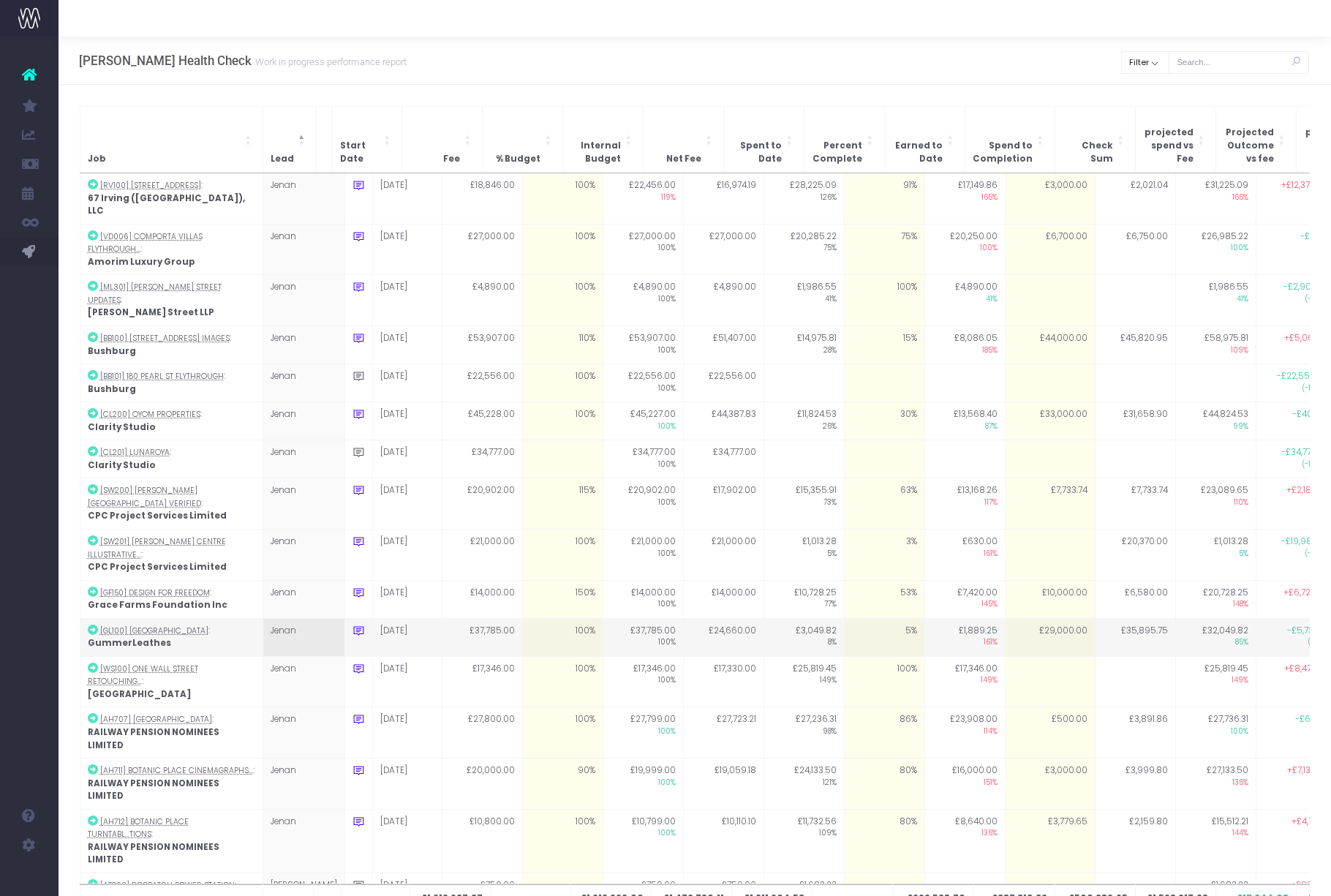
click at [871, 618] on td "5%" at bounding box center [884, 636] width 80 height 38
type input "5"
click at [1132, 618] on td "£35,895.75" at bounding box center [1135, 636] width 80 height 38
